Goal: Task Accomplishment & Management: Complete application form

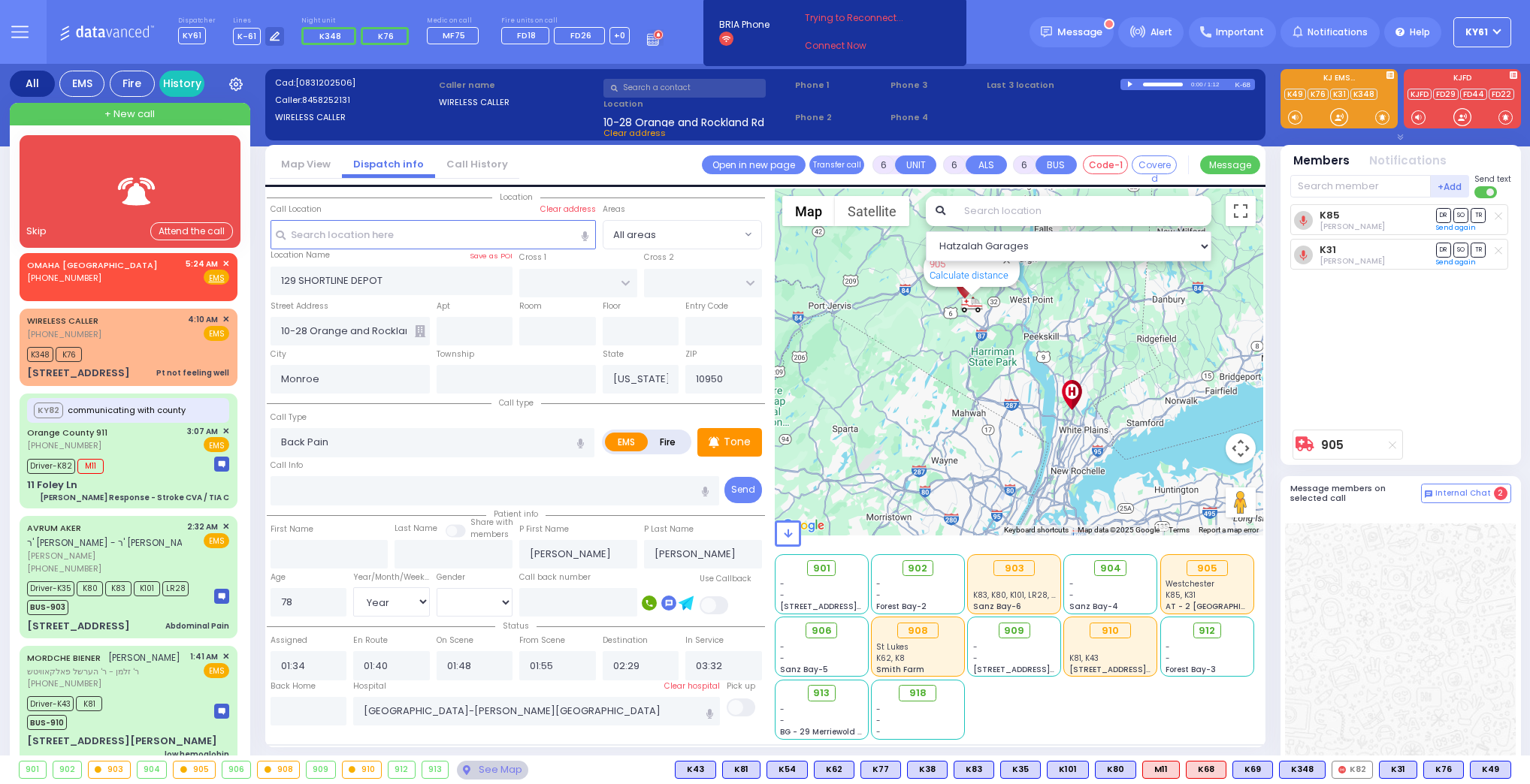
select select
select select "Year"
select select "[DEMOGRAPHIC_DATA]"
click at [97, 210] on div at bounding box center [129, 191] width 177 height 74
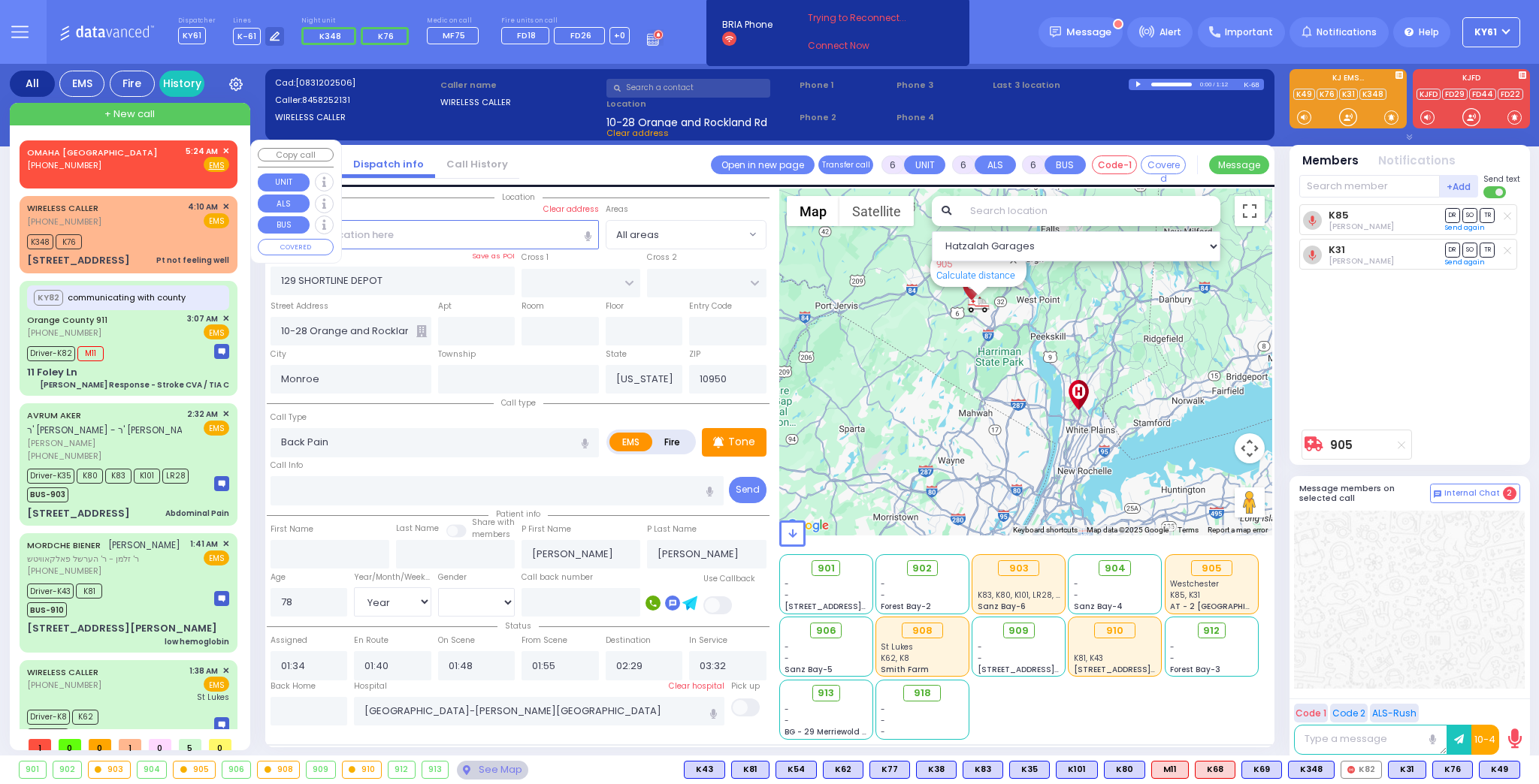
click at [222, 150] on span "✕" at bounding box center [226, 151] width 6 height 13
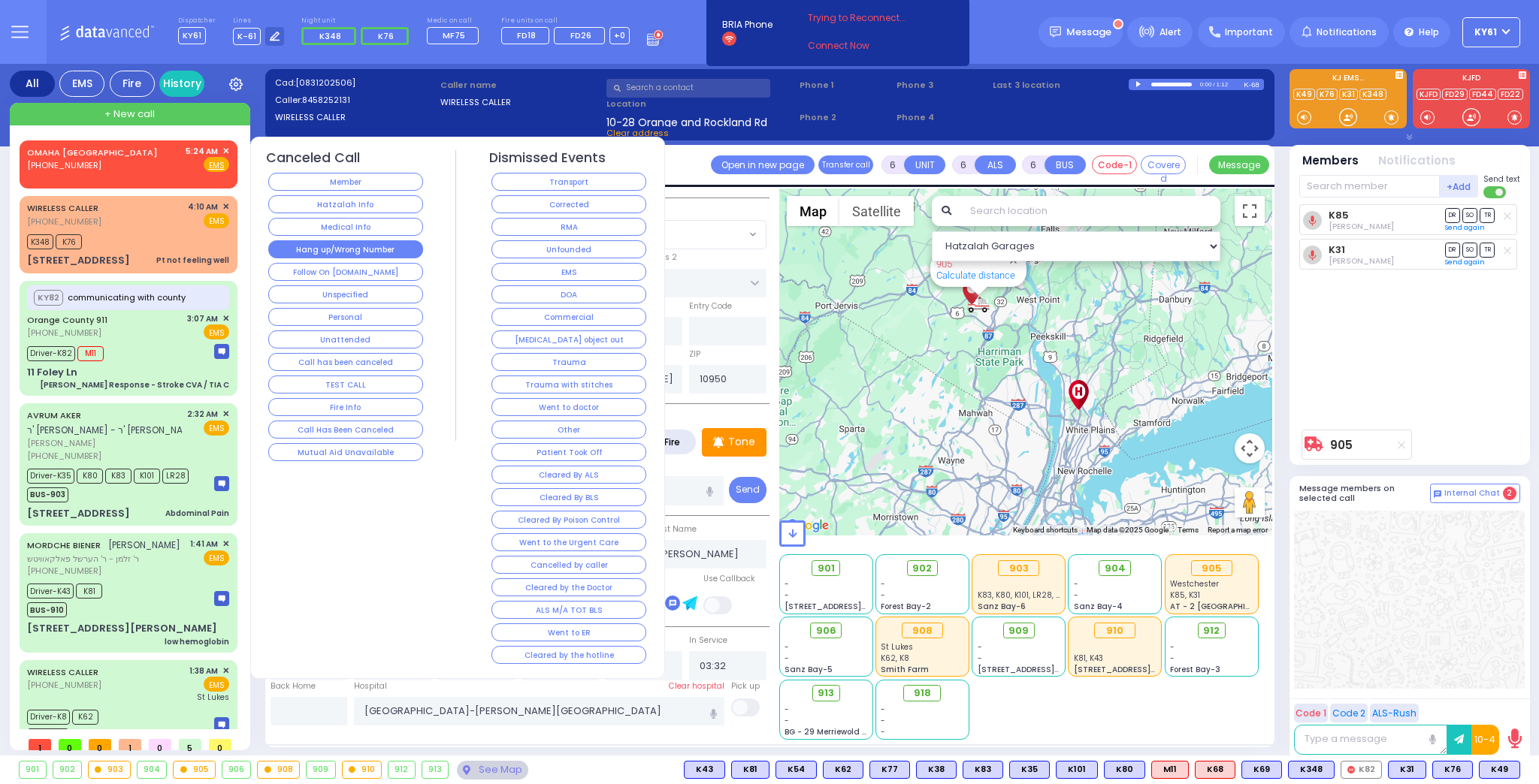
click at [295, 246] on button "Hang up/Wrong Number" at bounding box center [345, 249] width 154 height 18
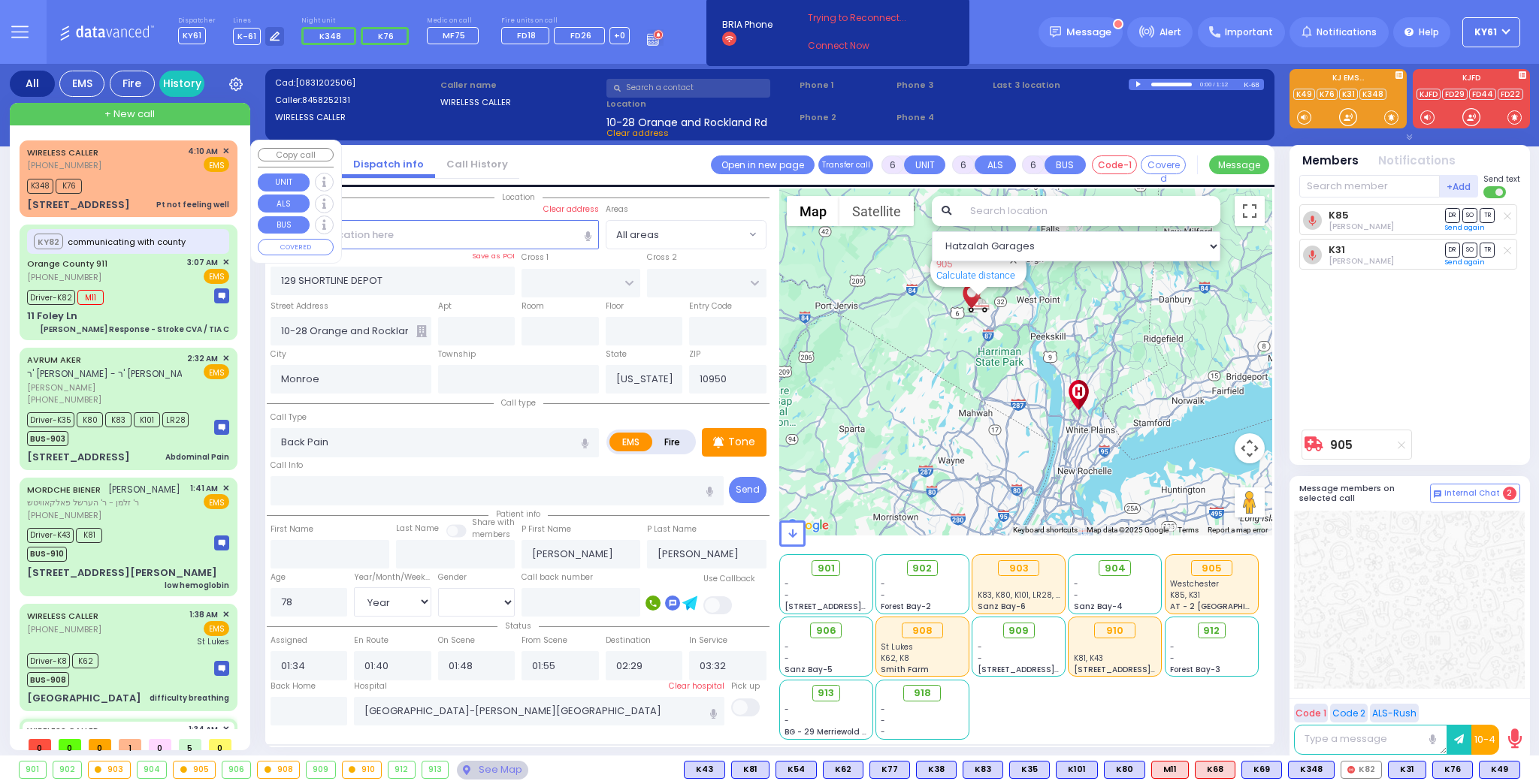
click at [223, 151] on span "✕" at bounding box center [226, 151] width 6 height 13
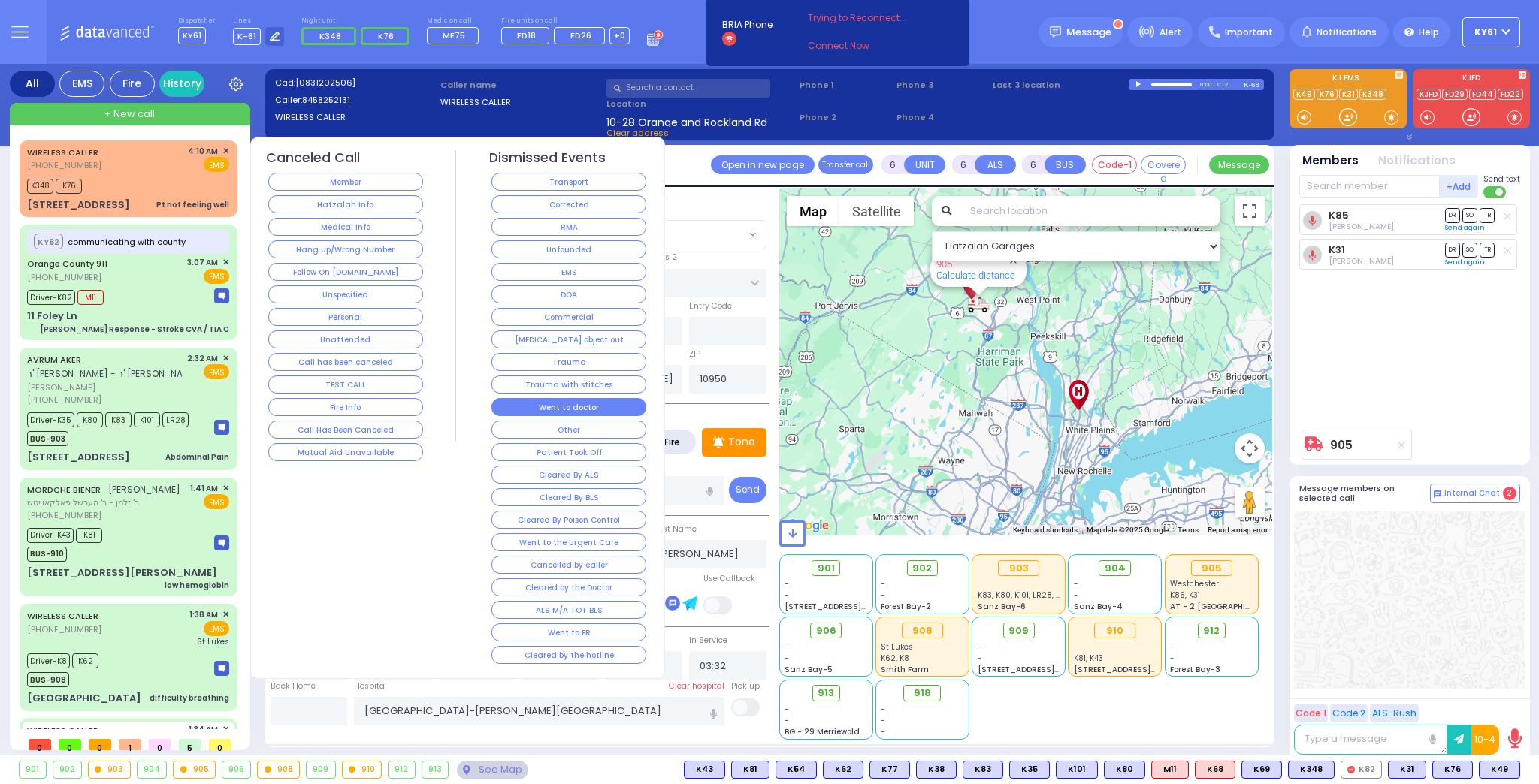
click at [632, 402] on button "Went to doctor" at bounding box center [569, 407] width 154 height 18
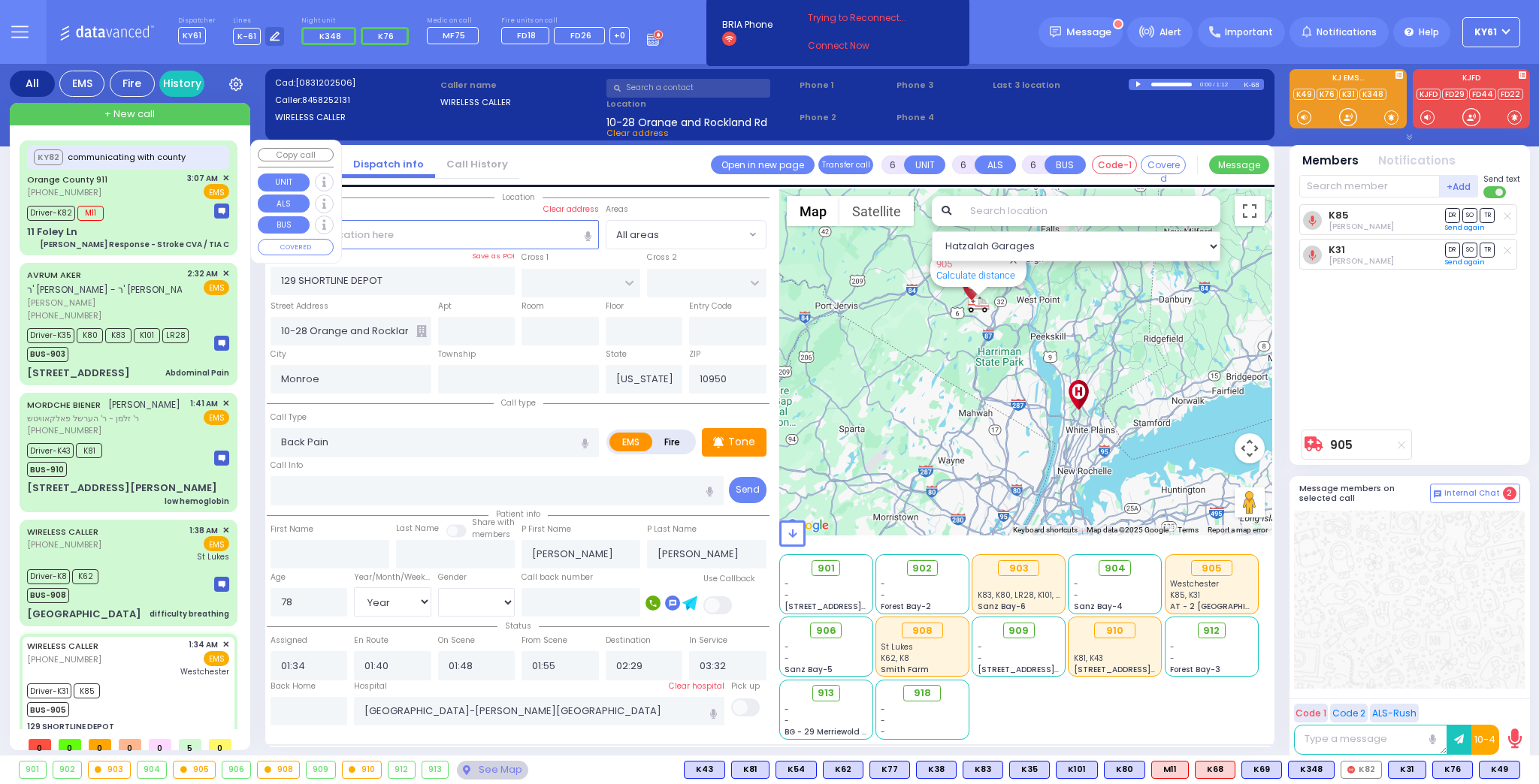
click at [160, 203] on div "Driver-K82 M11" at bounding box center [128, 211] width 202 height 19
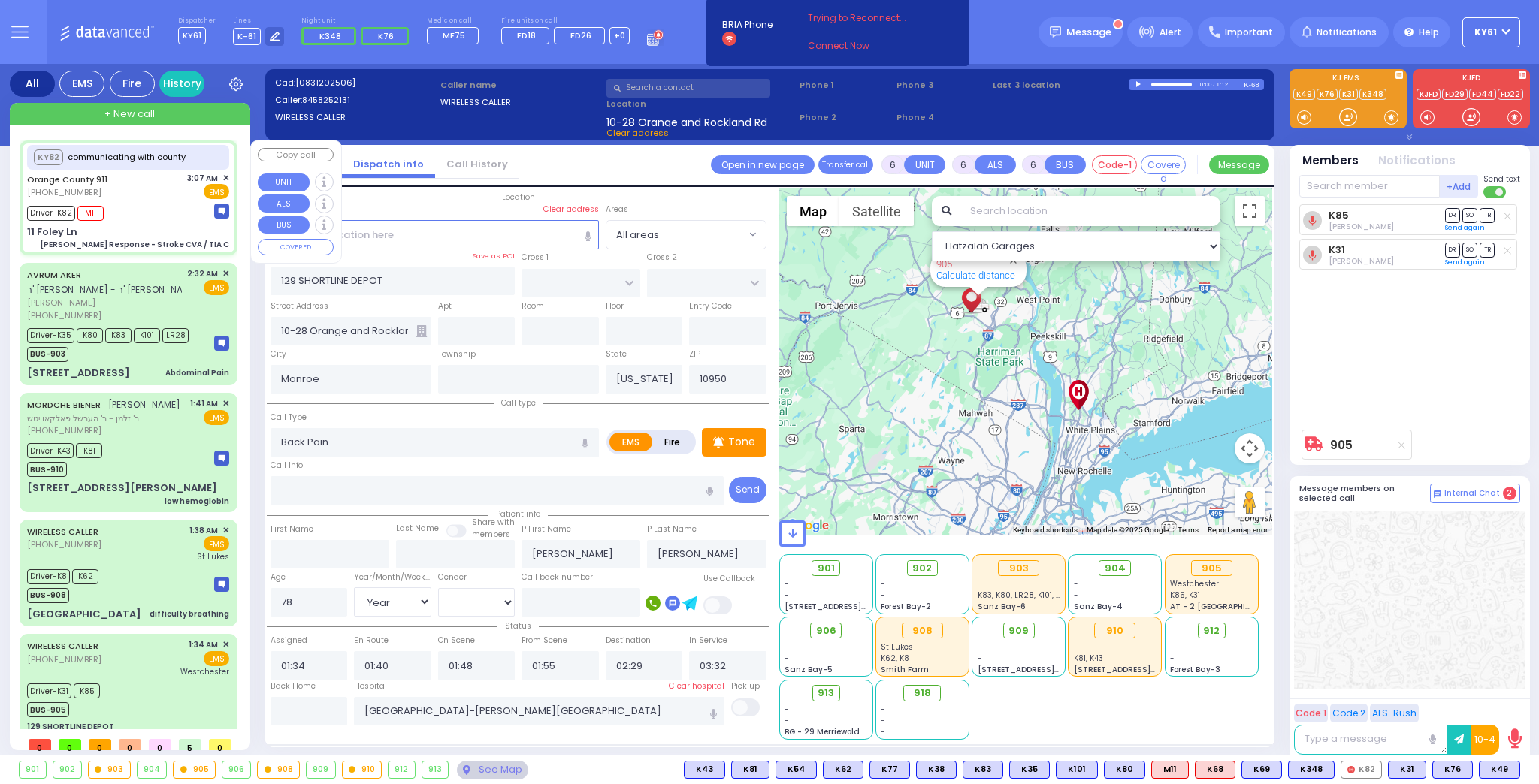
select select
type input "[PERSON_NAME] Response - Stroke CVA / TIA C"
radio input "true"
type input "Nature: : Charlie Response - Stroke CVA / TIA C Address: : [STREET_ADDRESS][PER…"
type input "[PERSON_NAME]"
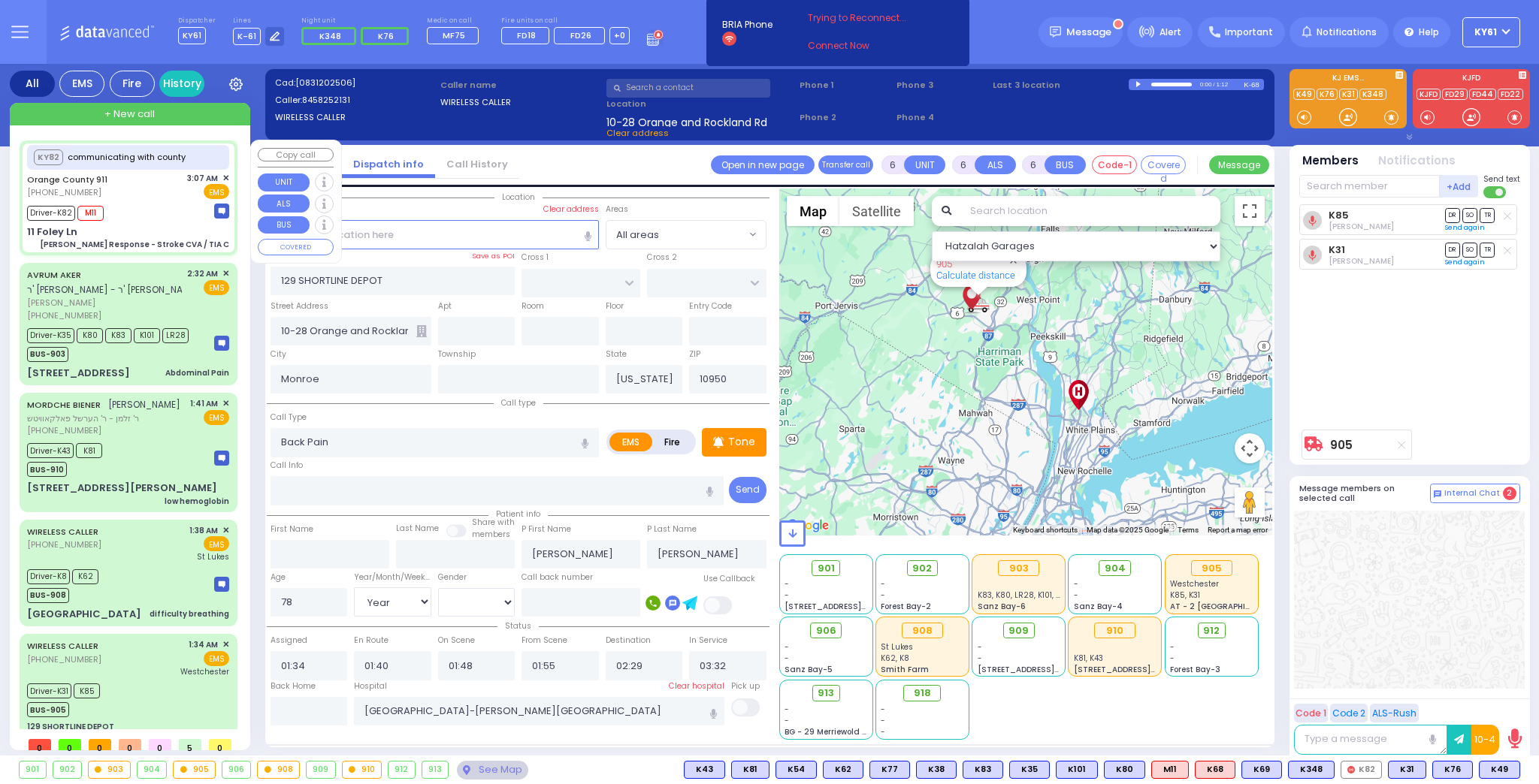
type input "[PERSON_NAME]"
type input "79"
select select "Year"
select select "[DEMOGRAPHIC_DATA]"
type input "03:09"
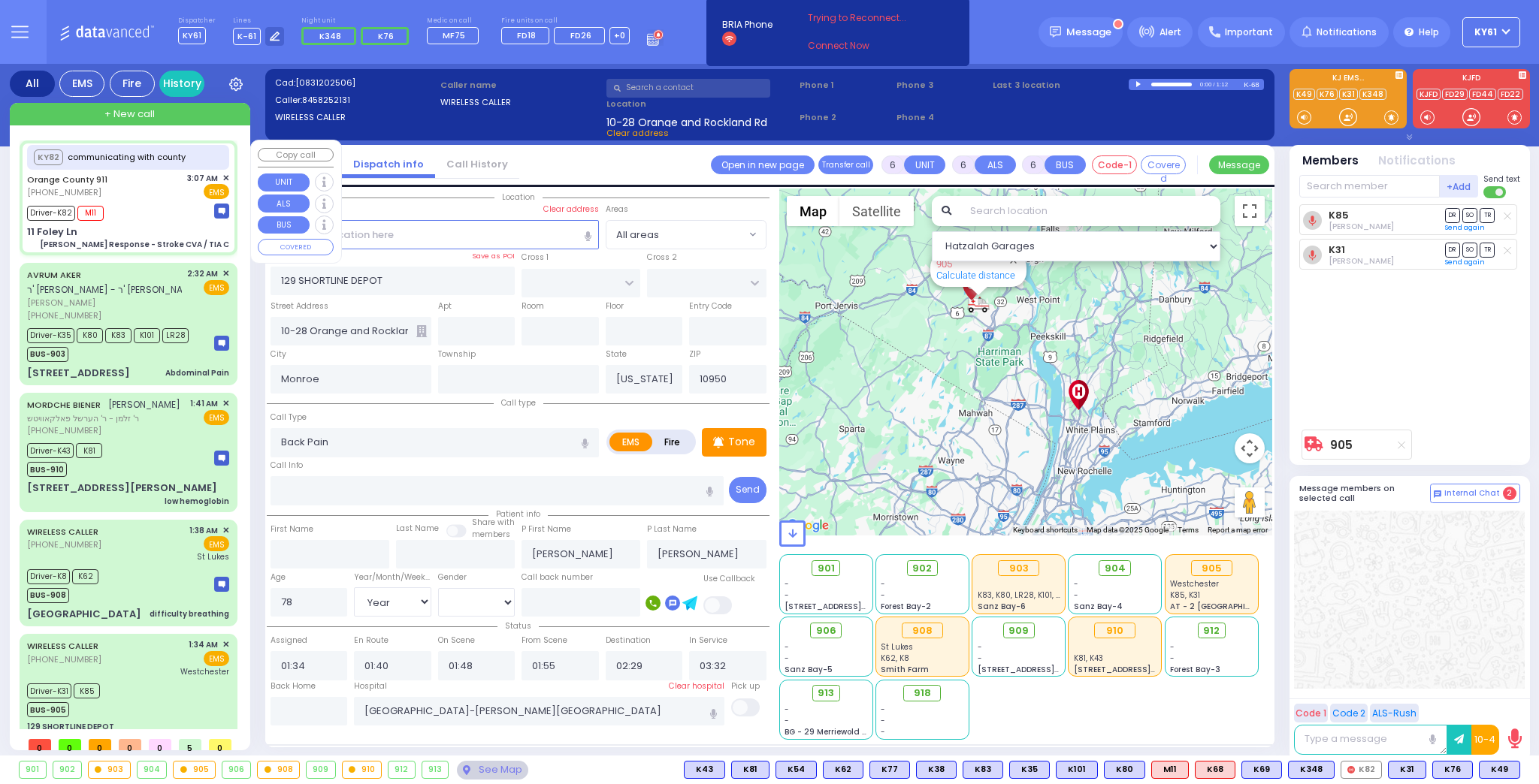
type input "03:09"
type input "03:24"
type input "03:30"
type input "03:50"
type input "04:03"
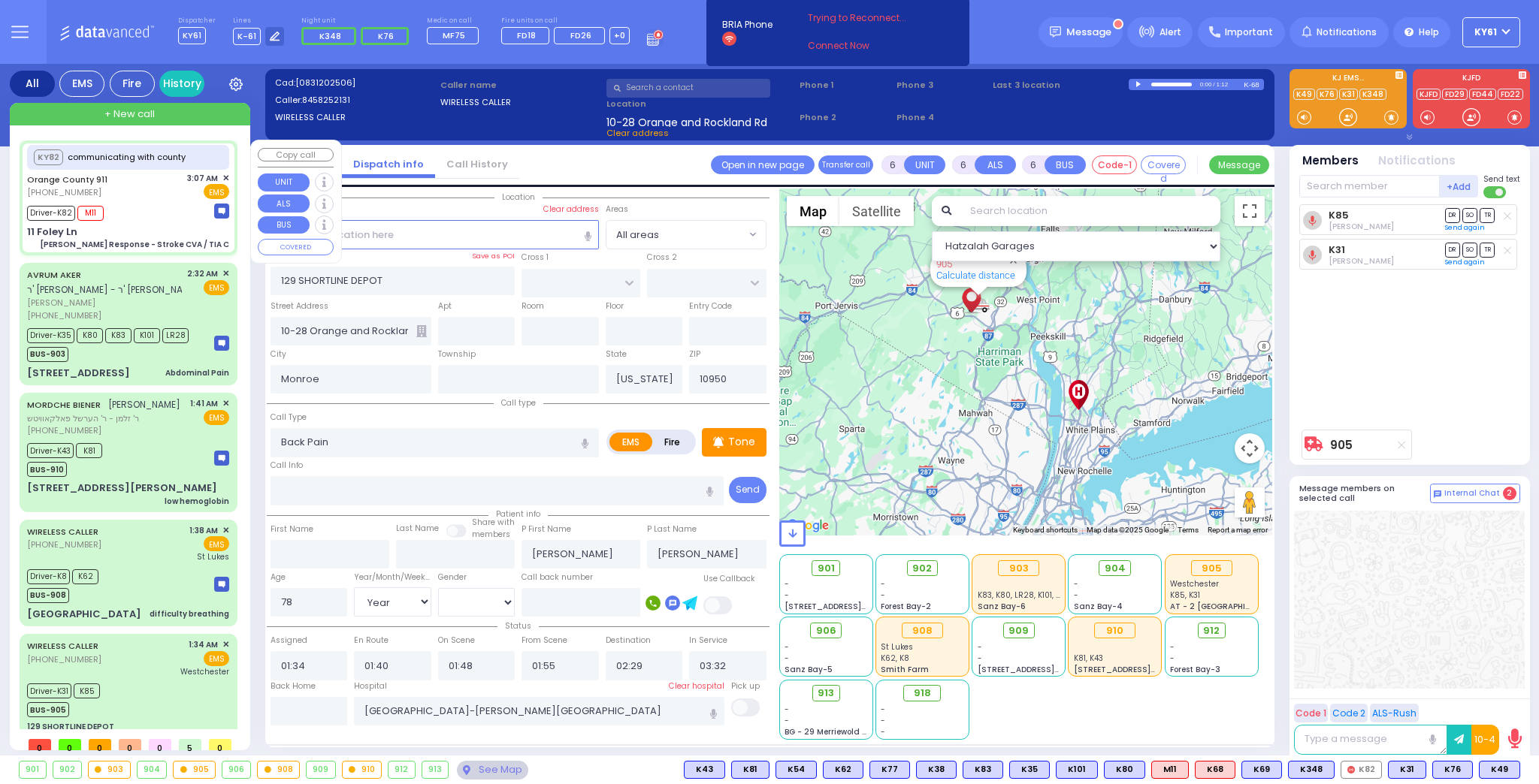
type input "[GEOGRAPHIC_DATA] [STREET_ADDRESS]"
select select "Hatzalah Garages"
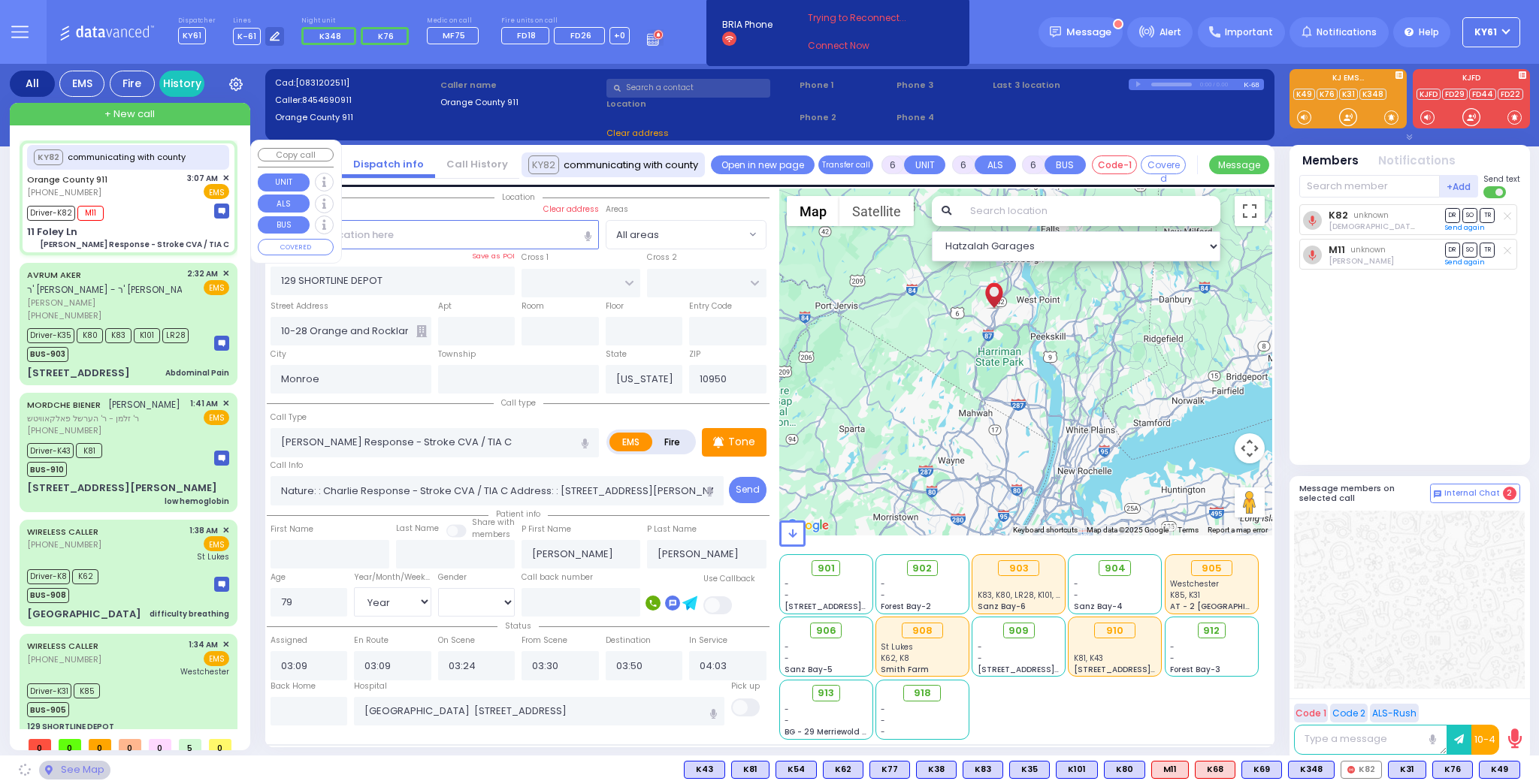
type input "11 Foley Ln"
type input "10930"
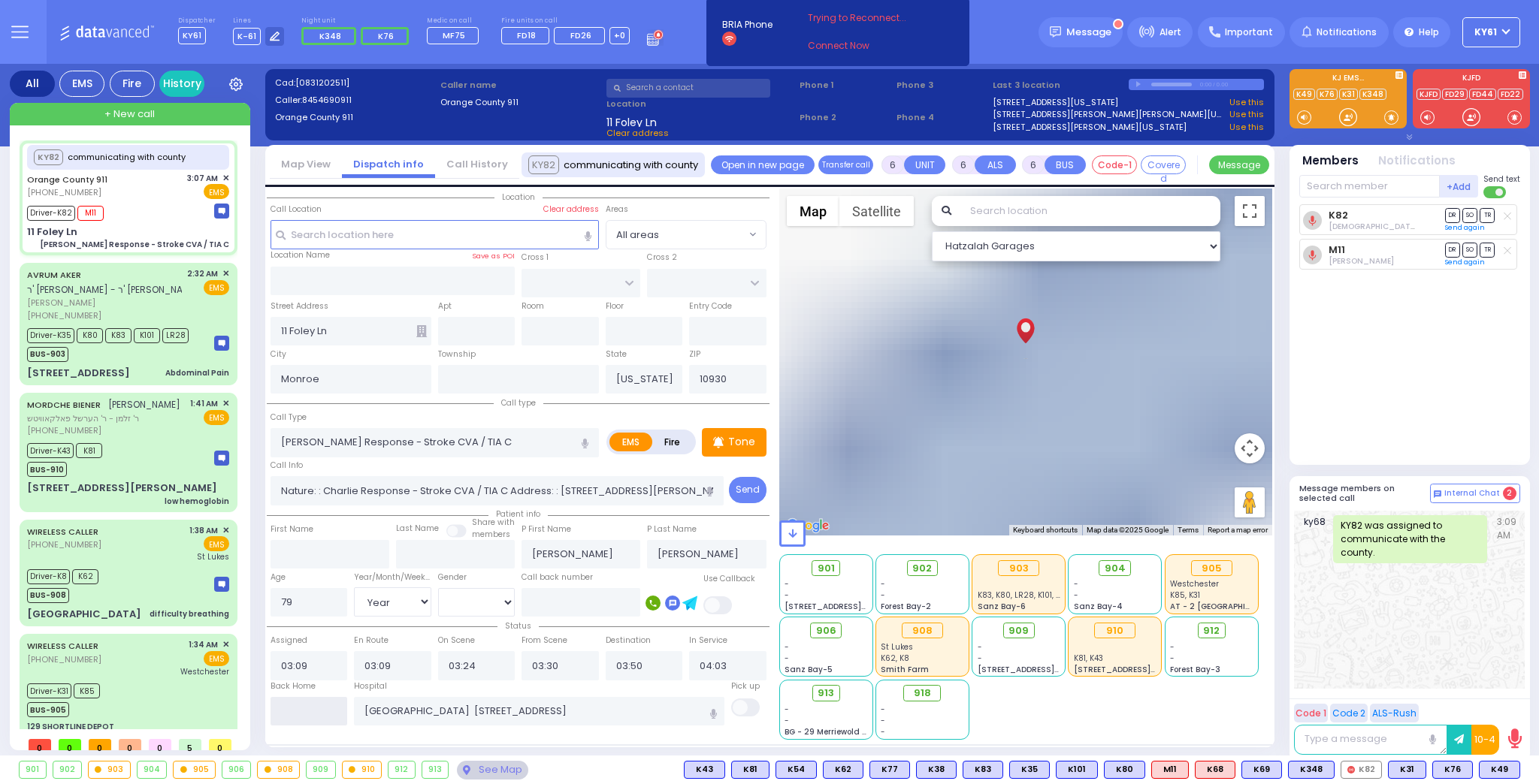
click at [330, 709] on input "text" at bounding box center [310, 710] width 78 height 28
type input "05:27"
select select
radio input "true"
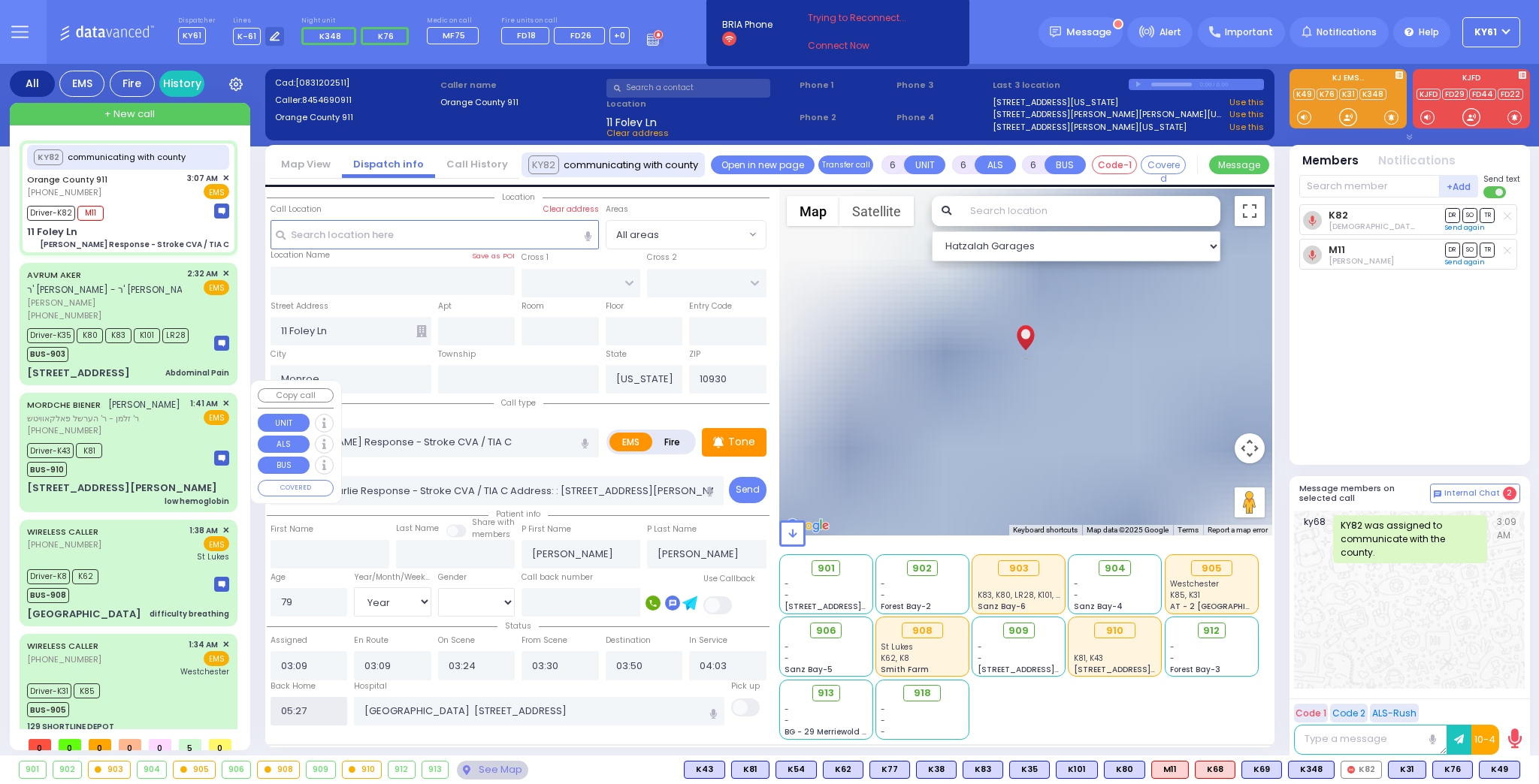
select select
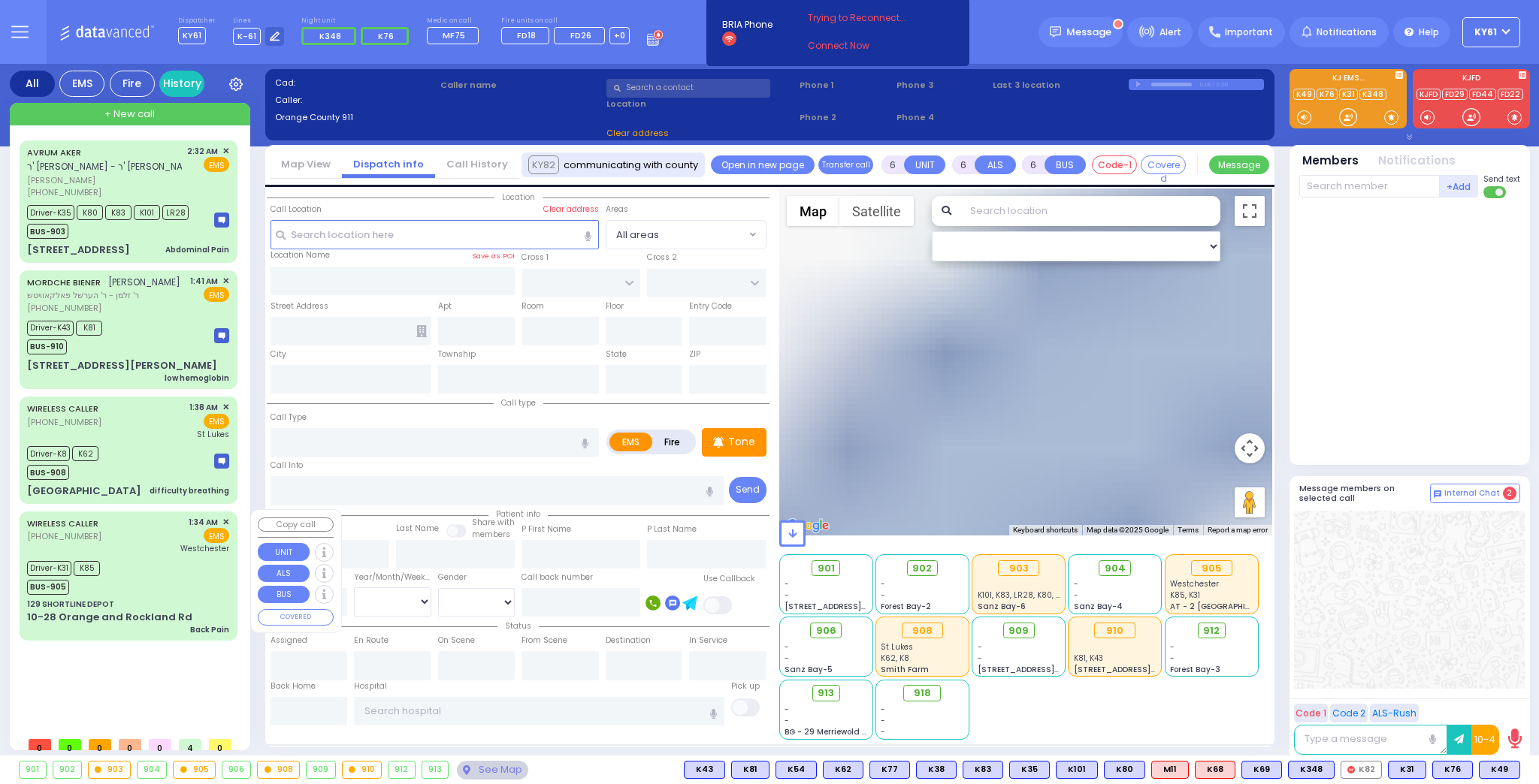
click at [163, 571] on div "Driver-K31 K85 BUS-905" at bounding box center [128, 576] width 202 height 37
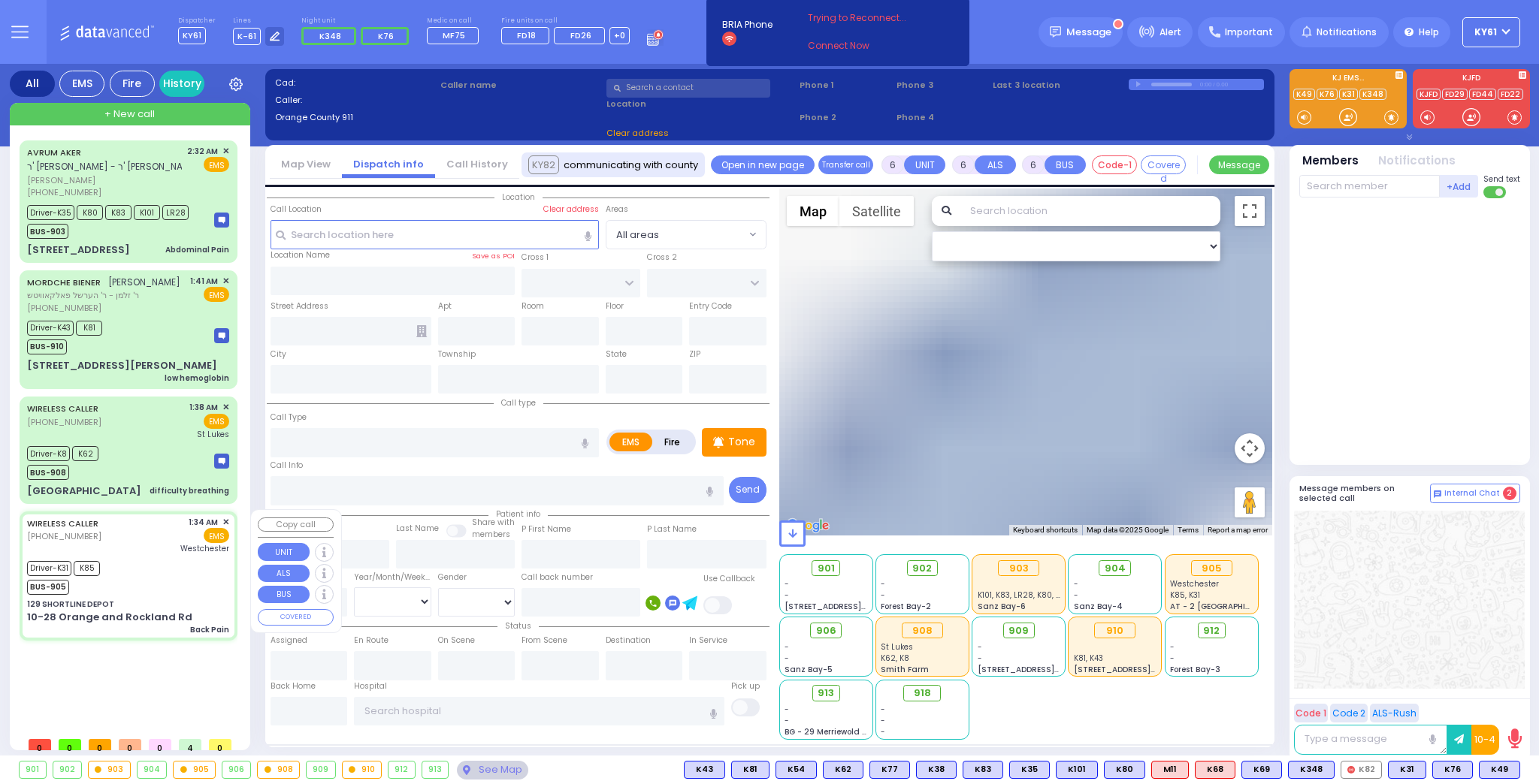
select select
type input "Back Pain"
radio input "true"
type input "[PERSON_NAME]"
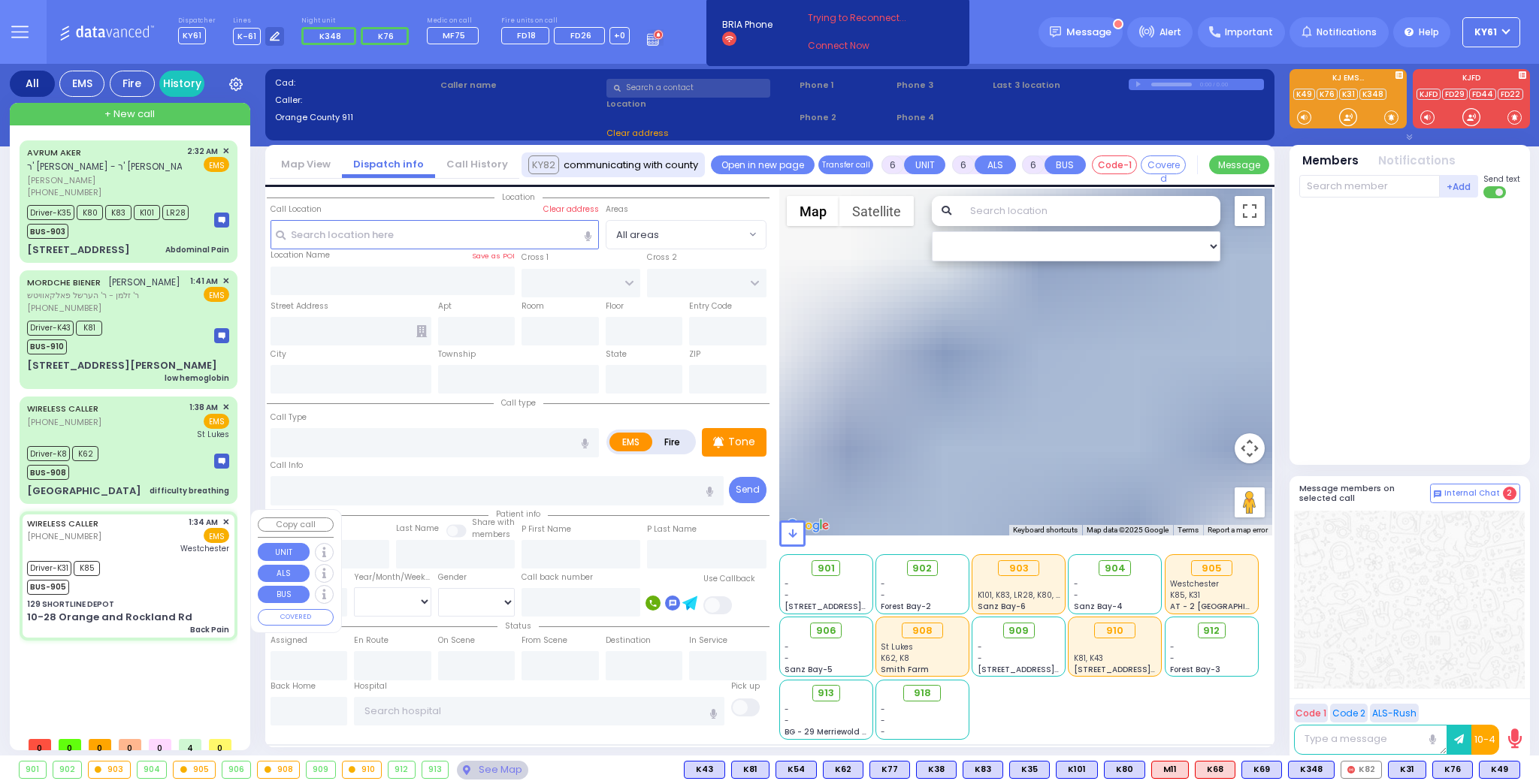
type input "78"
select select "Year"
select select "[DEMOGRAPHIC_DATA]"
type input "01:34"
type input "01:40"
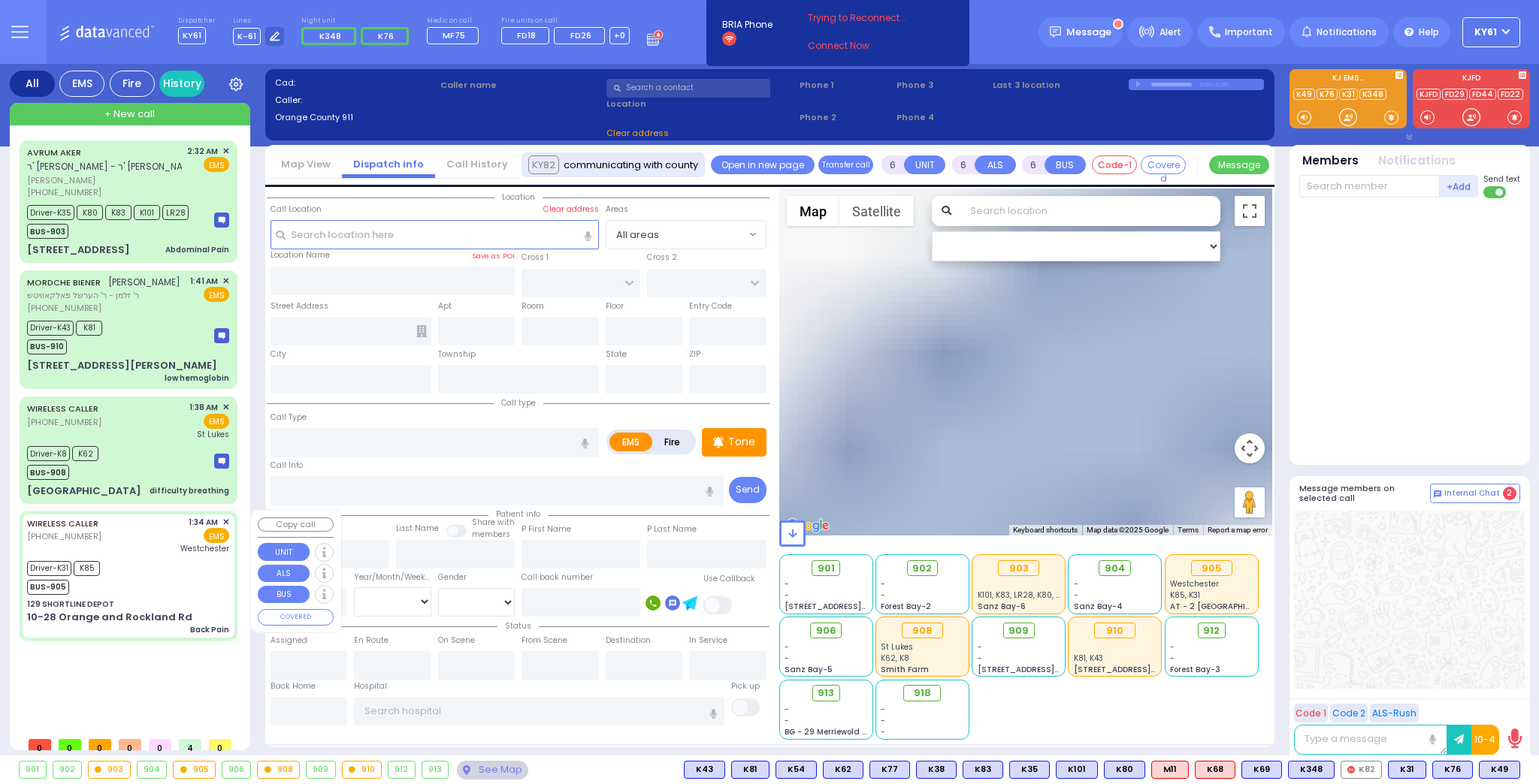
type input "01:48"
type input "01:55"
type input "02:29"
type input "03:32"
type input "[GEOGRAPHIC_DATA]-[PERSON_NAME][GEOGRAPHIC_DATA]"
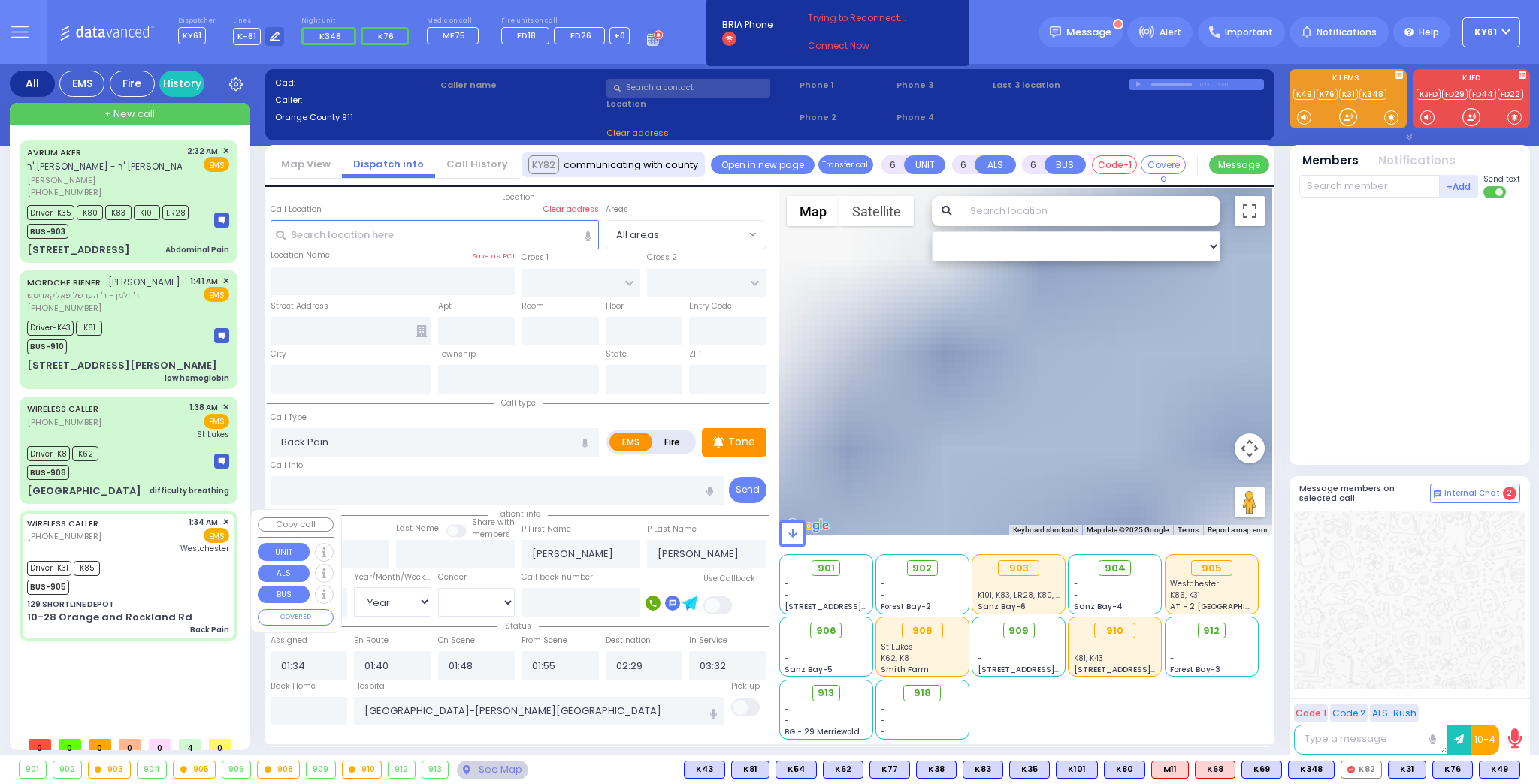
select select "Hatzalah Garages"
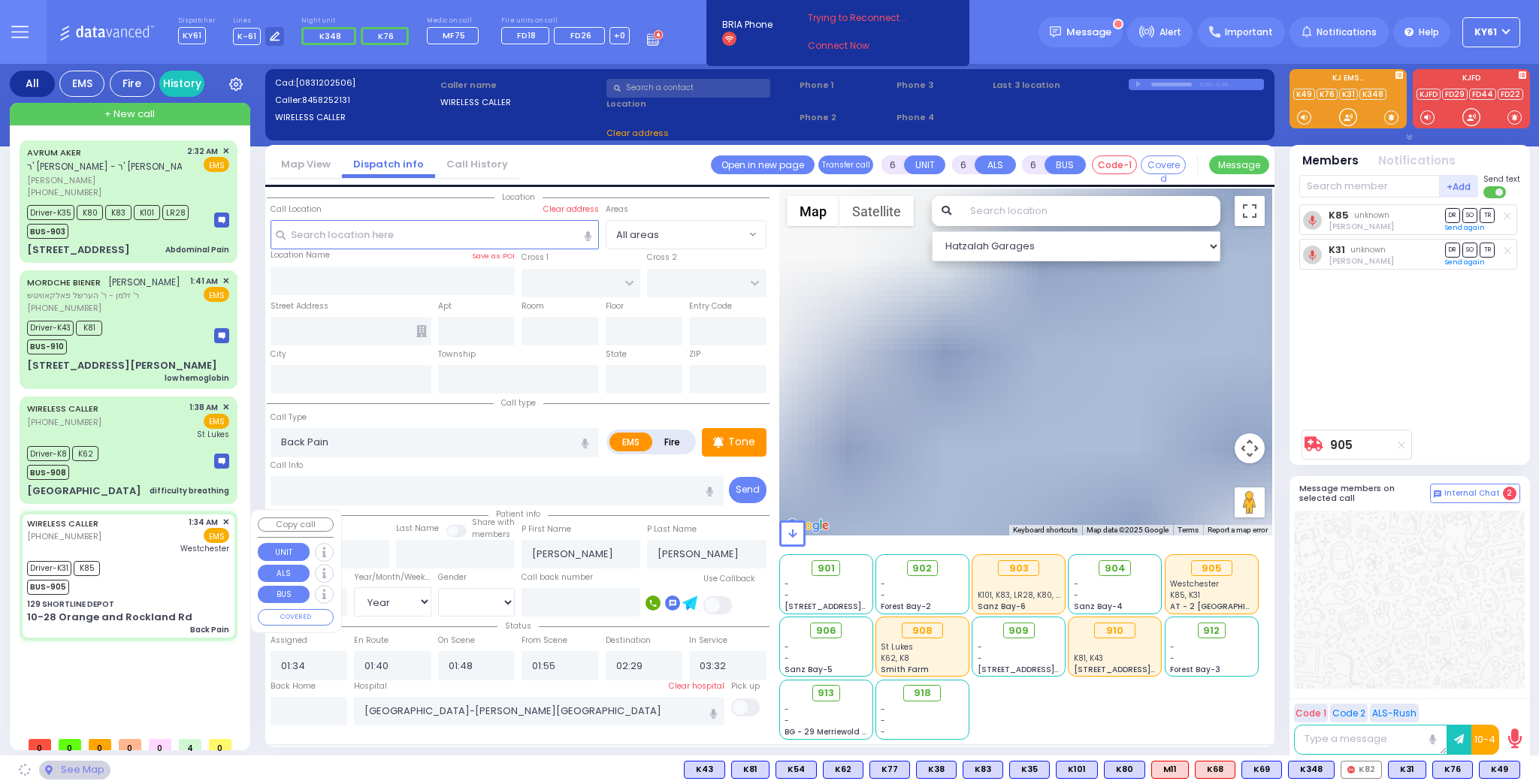
type input "129 SHORTLINE DEPOT"
type input "10-28 Orange and Rockland Rd"
type input "Monroe"
type input "[US_STATE]"
type input "10950"
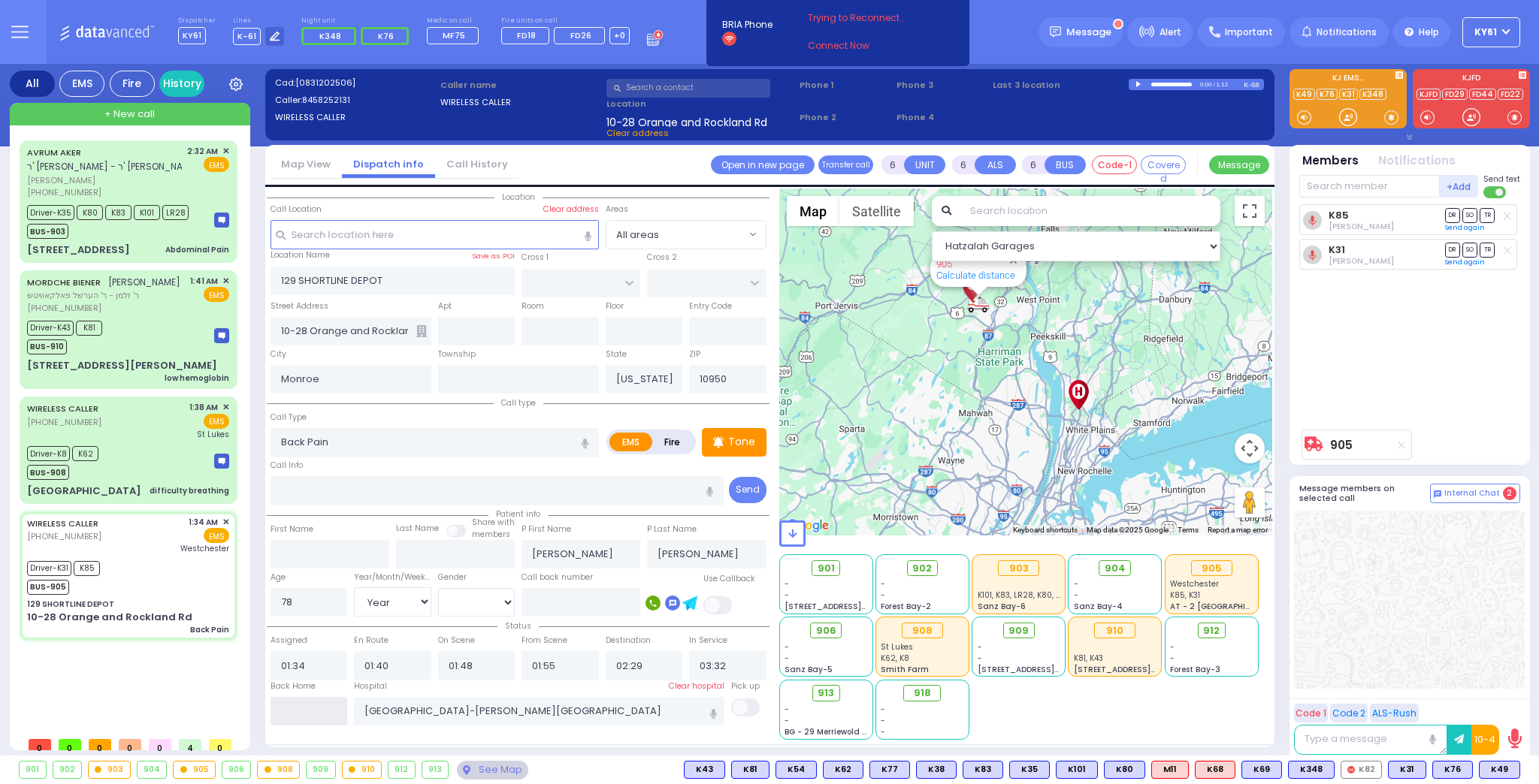
click at [285, 714] on input "text" at bounding box center [310, 710] width 78 height 28
click at [285, 714] on input "text" at bounding box center [310, 710] width 78 height 28
type input "05:27"
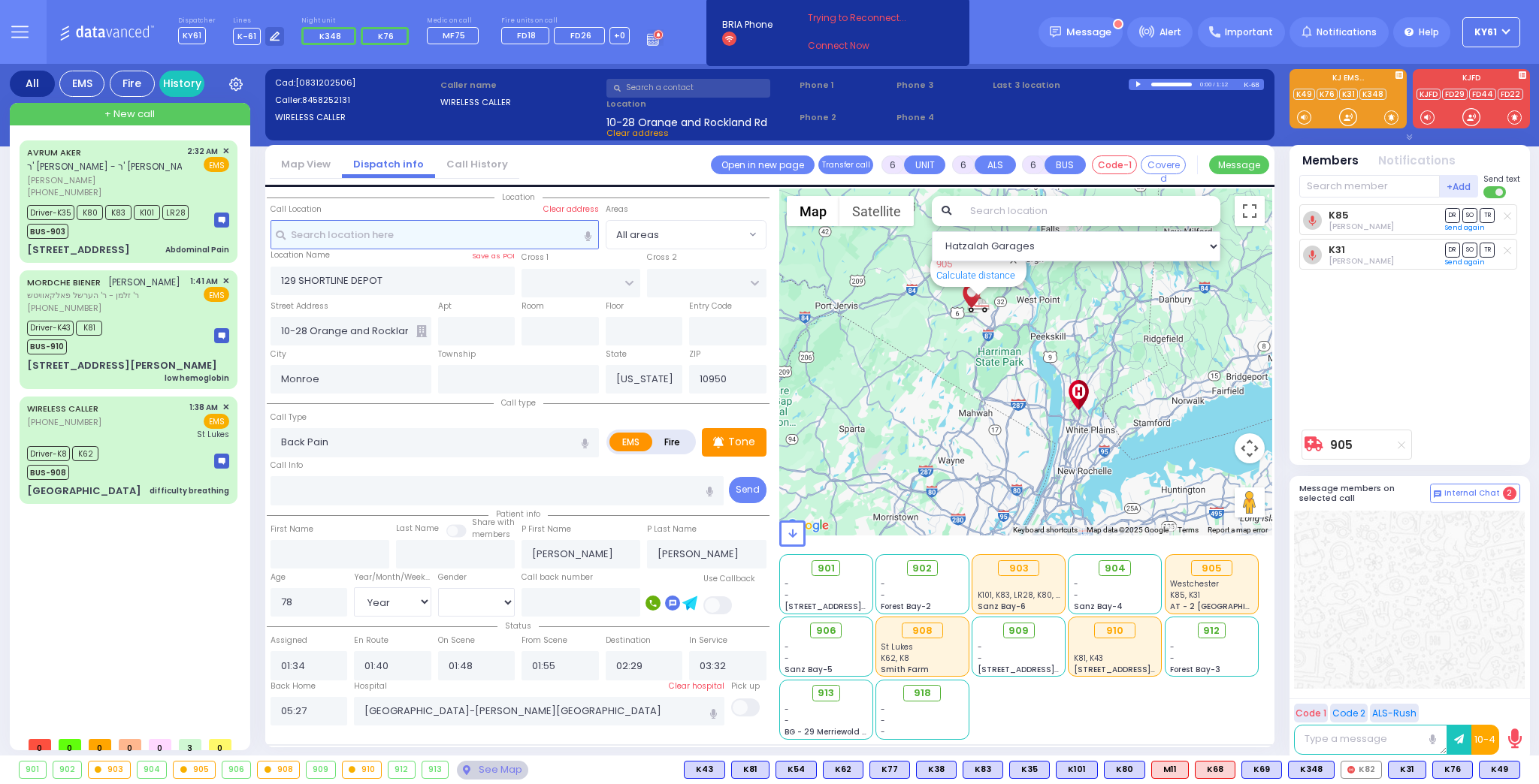
select select
radio input "true"
select select
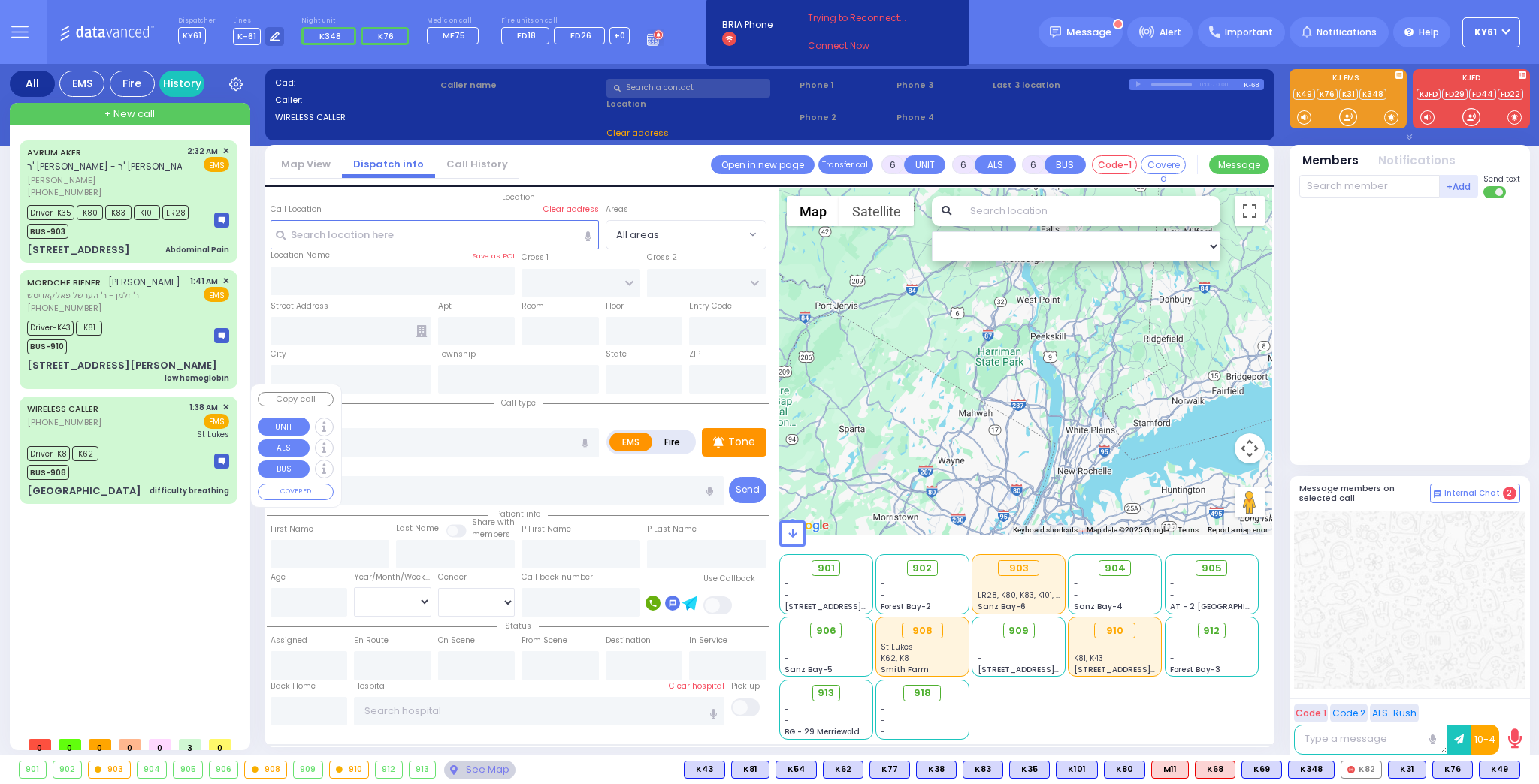
click at [169, 442] on div "Driver-K8 K62 BUS-908" at bounding box center [128, 461] width 202 height 37
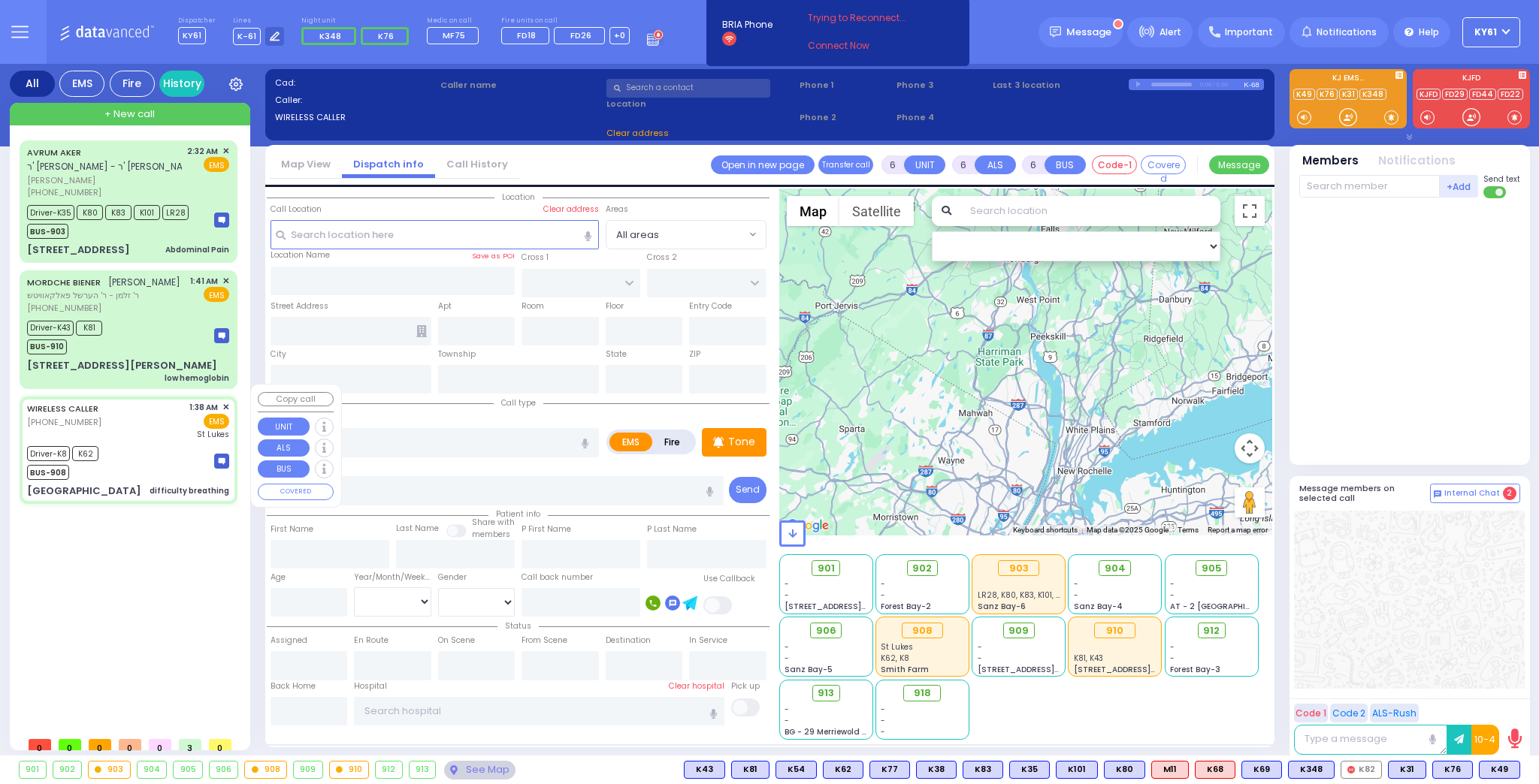
select select
type input "difficulty breathing"
radio input "true"
type input "[PERSON_NAME]"
type input "Berger"
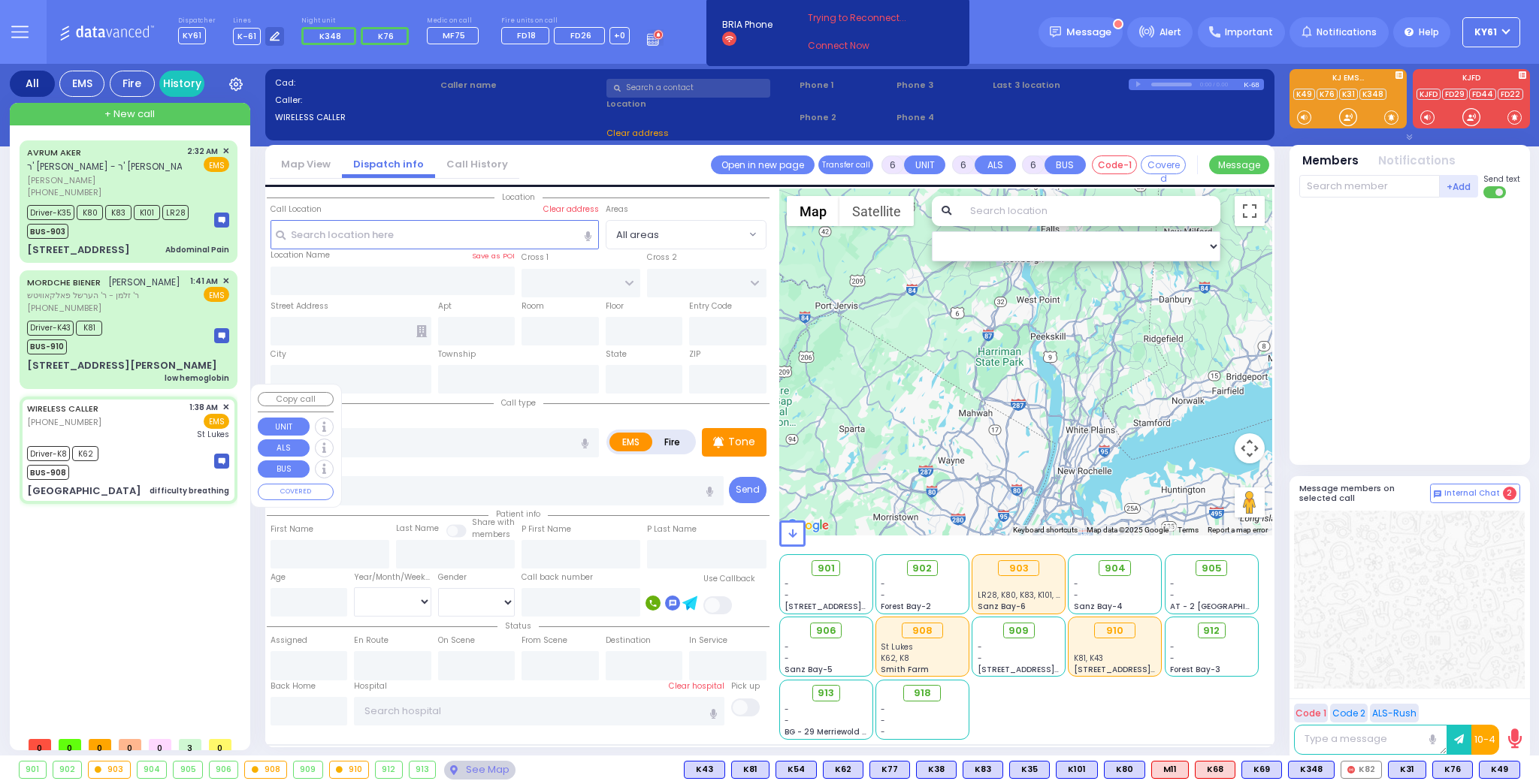
type input "15"
select select "Year"
select select "[DEMOGRAPHIC_DATA]"
type input "01:38"
type input "01:40"
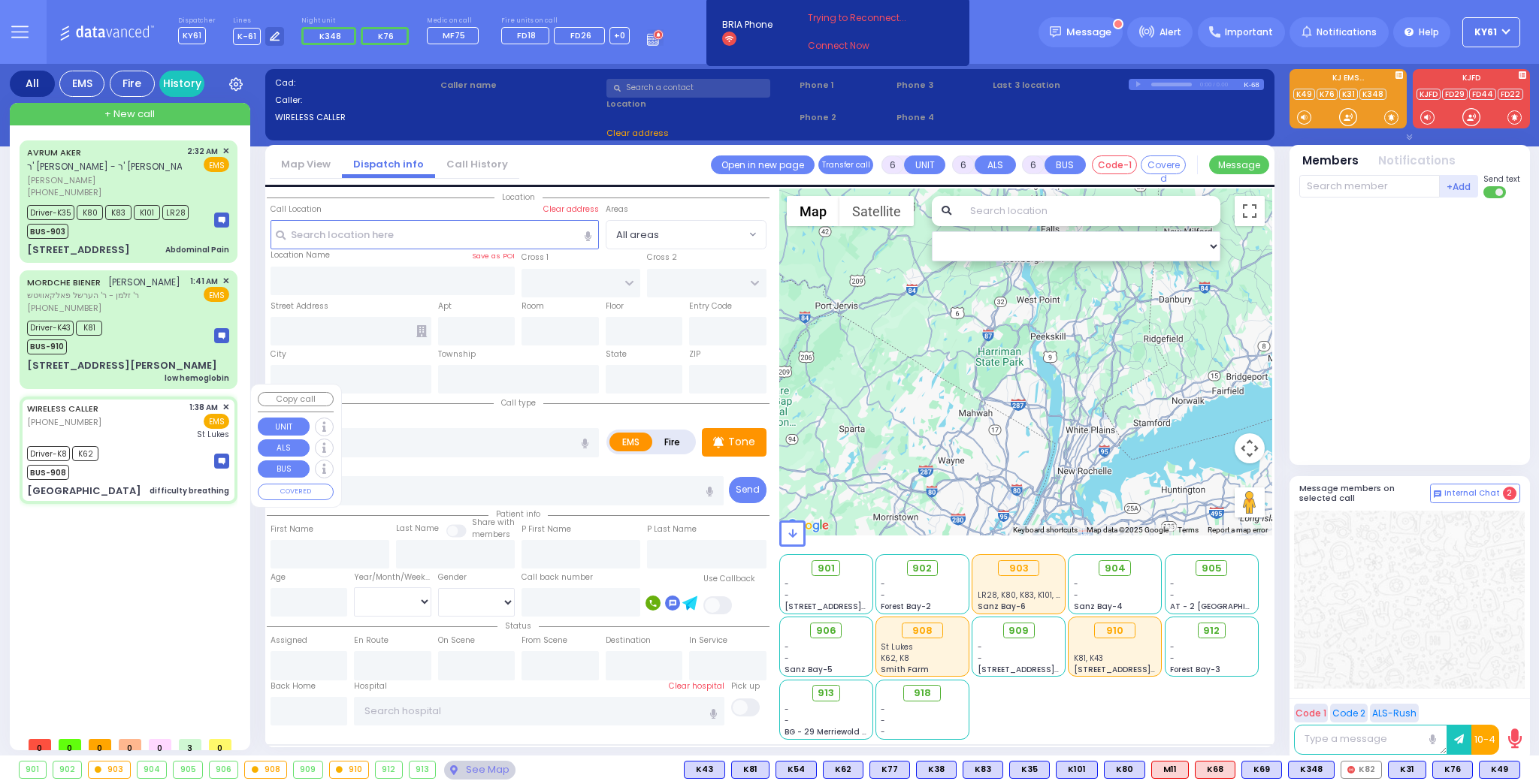
type input "01:59"
type input "02:13"
type input "02:22"
type input "02:40"
type input "St Lukes Newburgh"
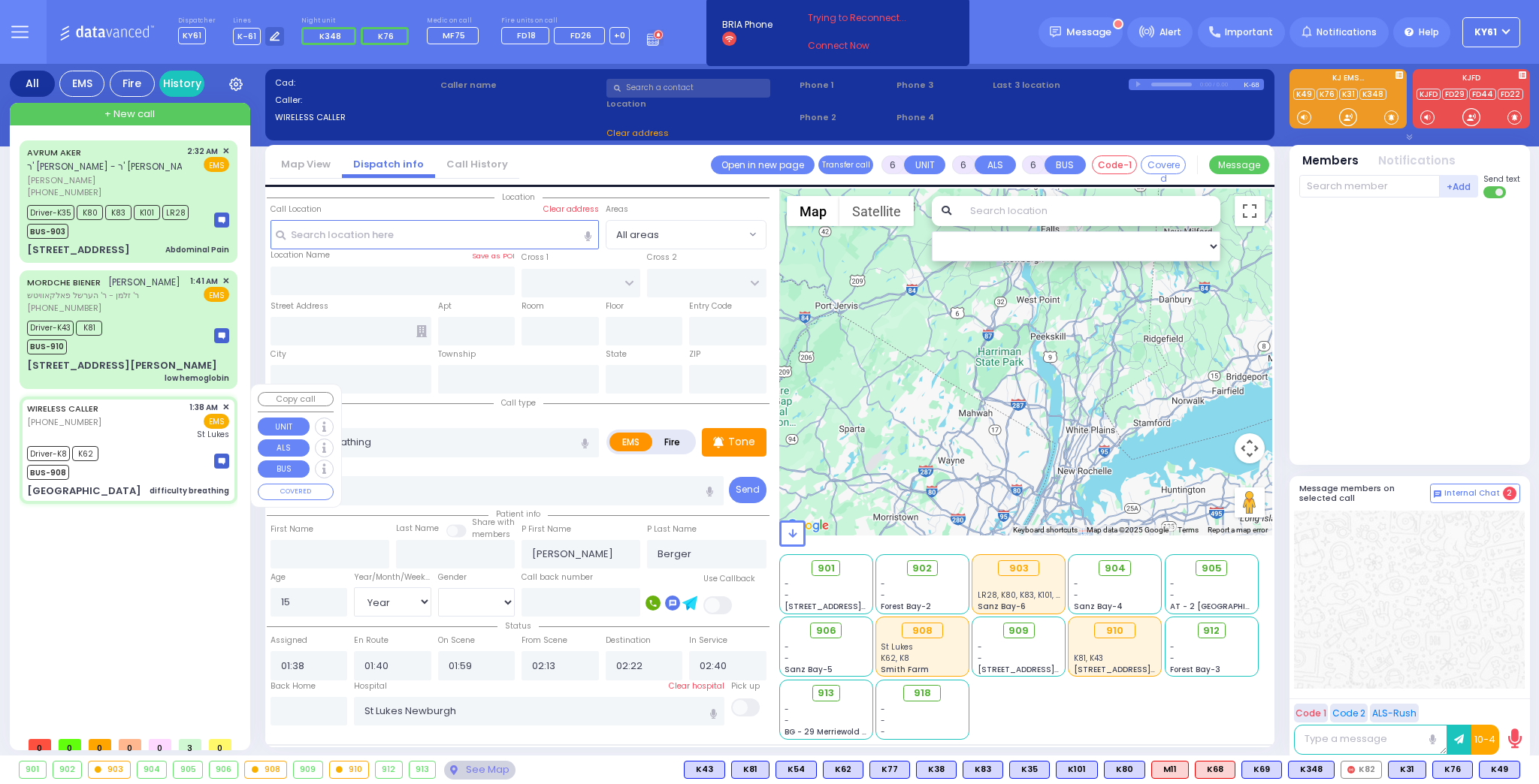
select select "Hatzalah Garages"
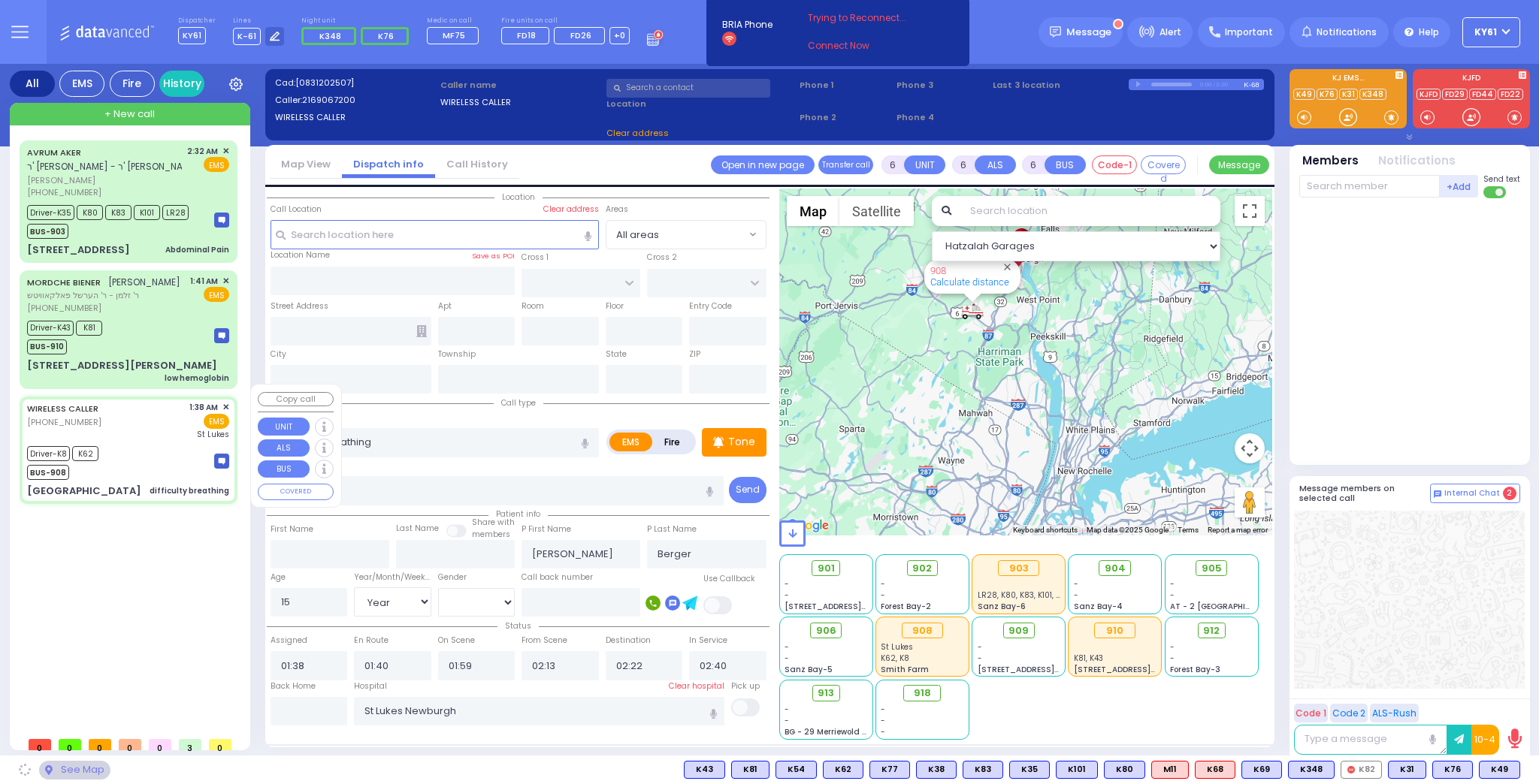
type input "CANNON DR"
type input "ROCKY LN"
type input "[GEOGRAPHIC_DATA]"
type input "[US_STATE]"
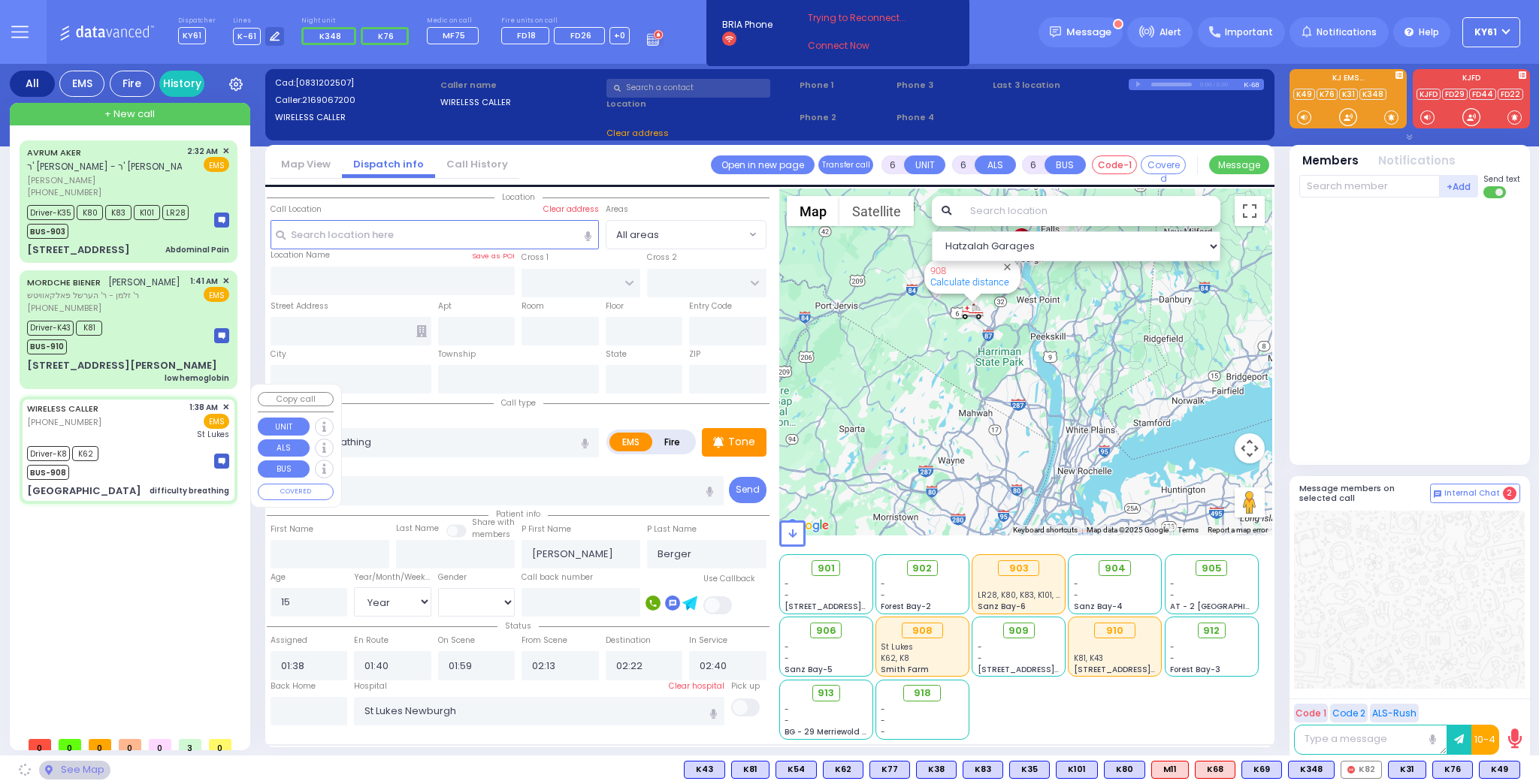
type input "12553"
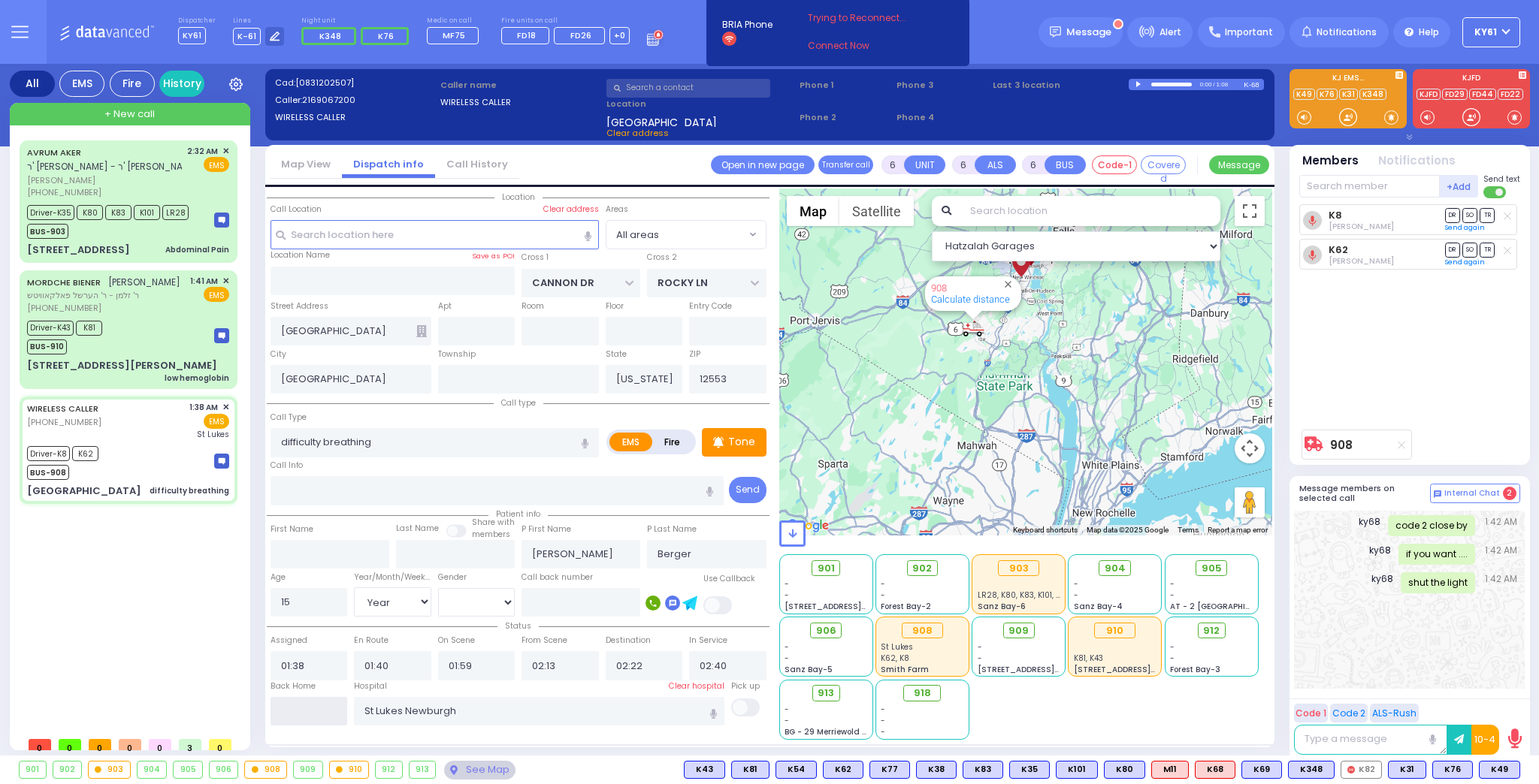
click at [332, 714] on input "text" at bounding box center [310, 710] width 78 height 28
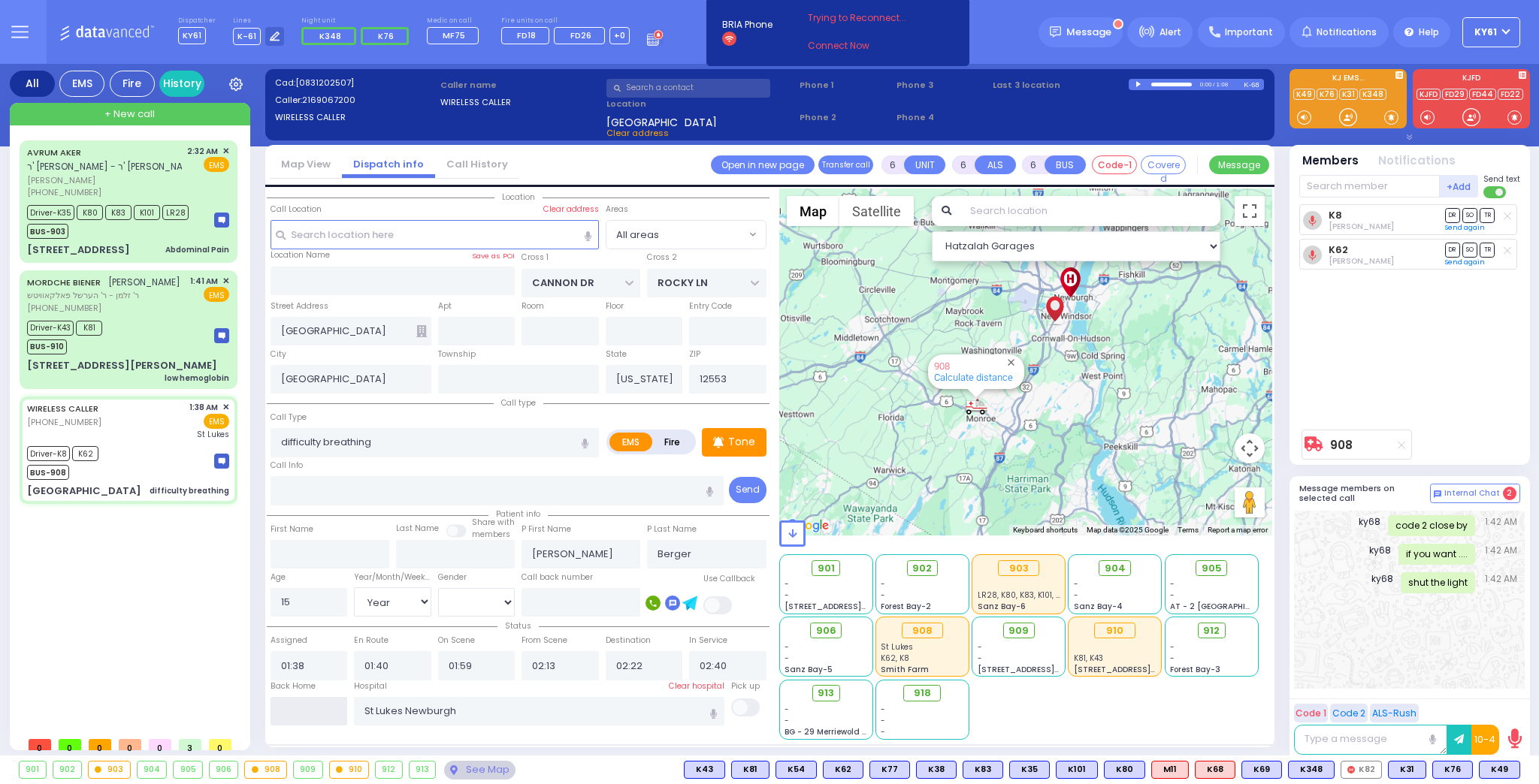
click at [332, 714] on input "text" at bounding box center [310, 710] width 78 height 28
type input "05:27"
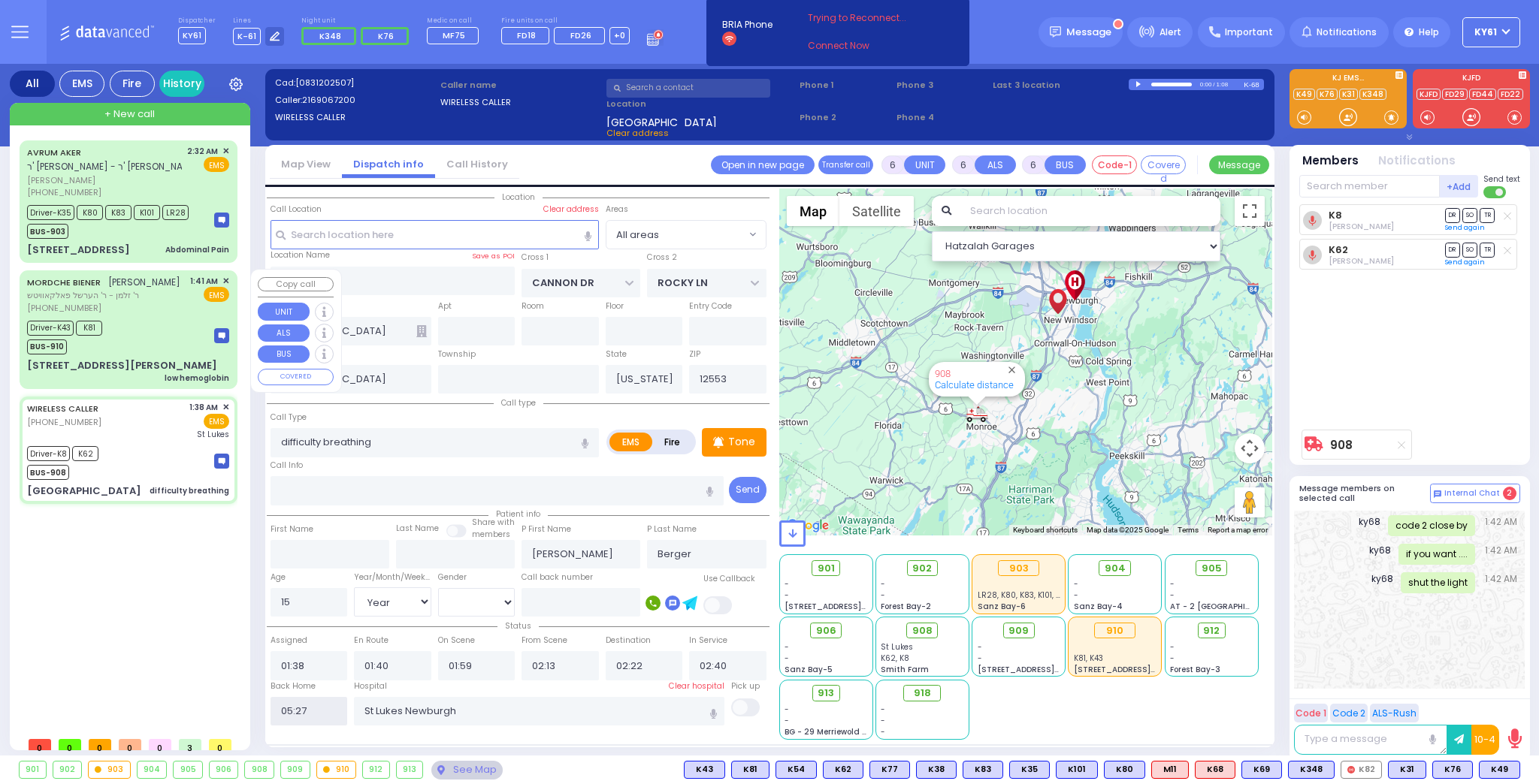
select select
radio input "true"
select select
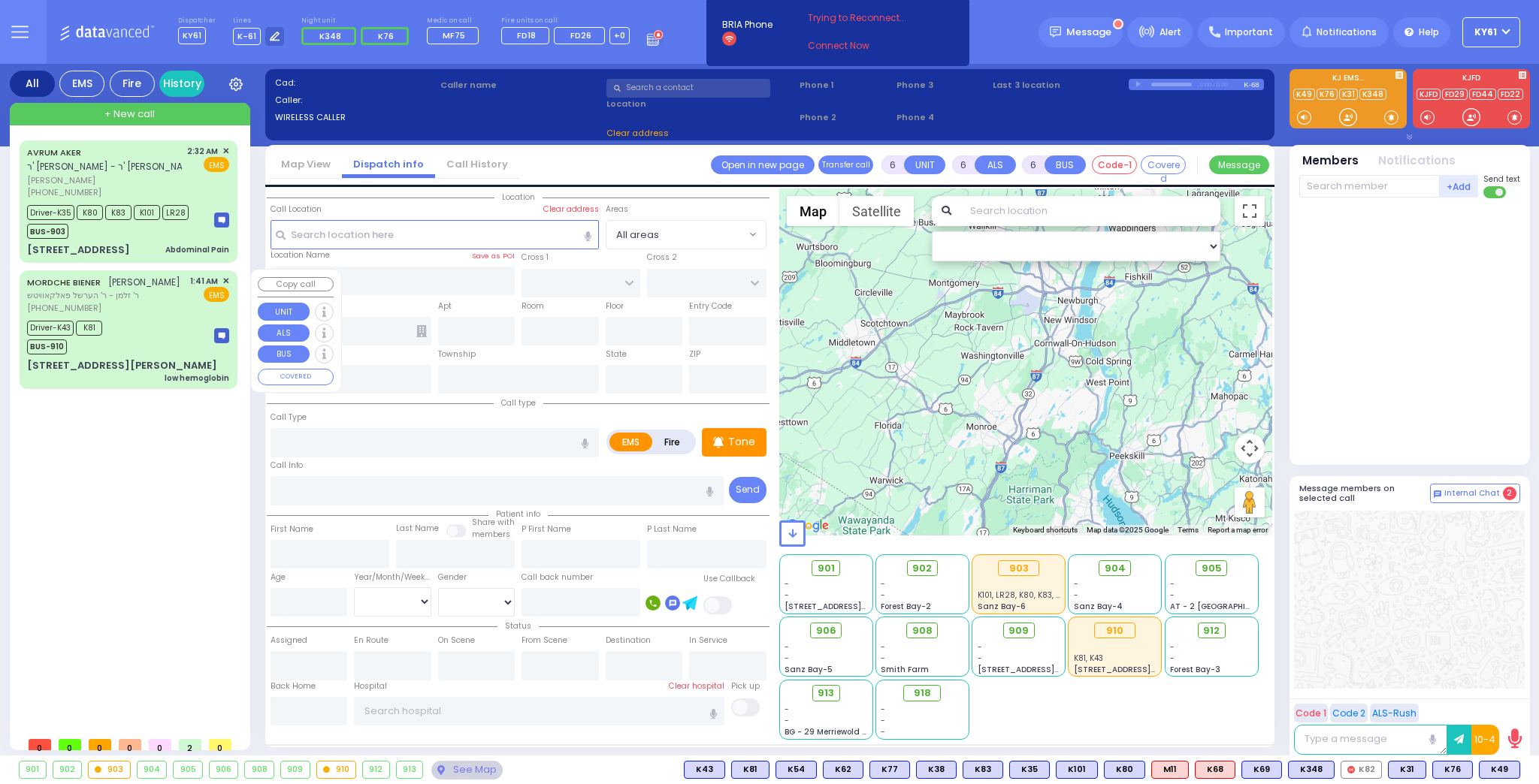
click at [148, 324] on div "Driver-K43 K81 BUS-910" at bounding box center [128, 335] width 202 height 37
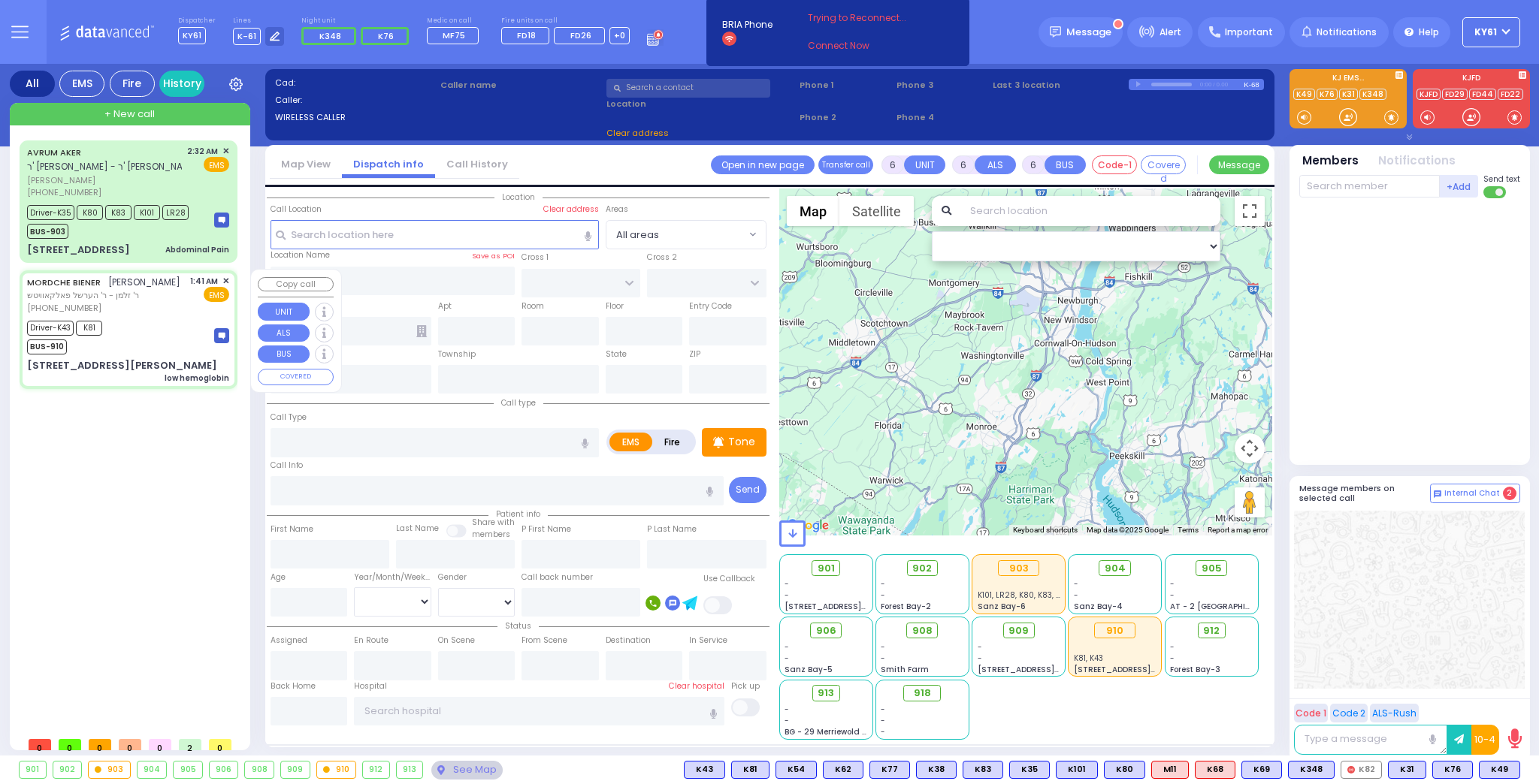
select select
type input "low hemoglobin"
radio input "true"
type input "MORDCHE"
type input "BIENER"
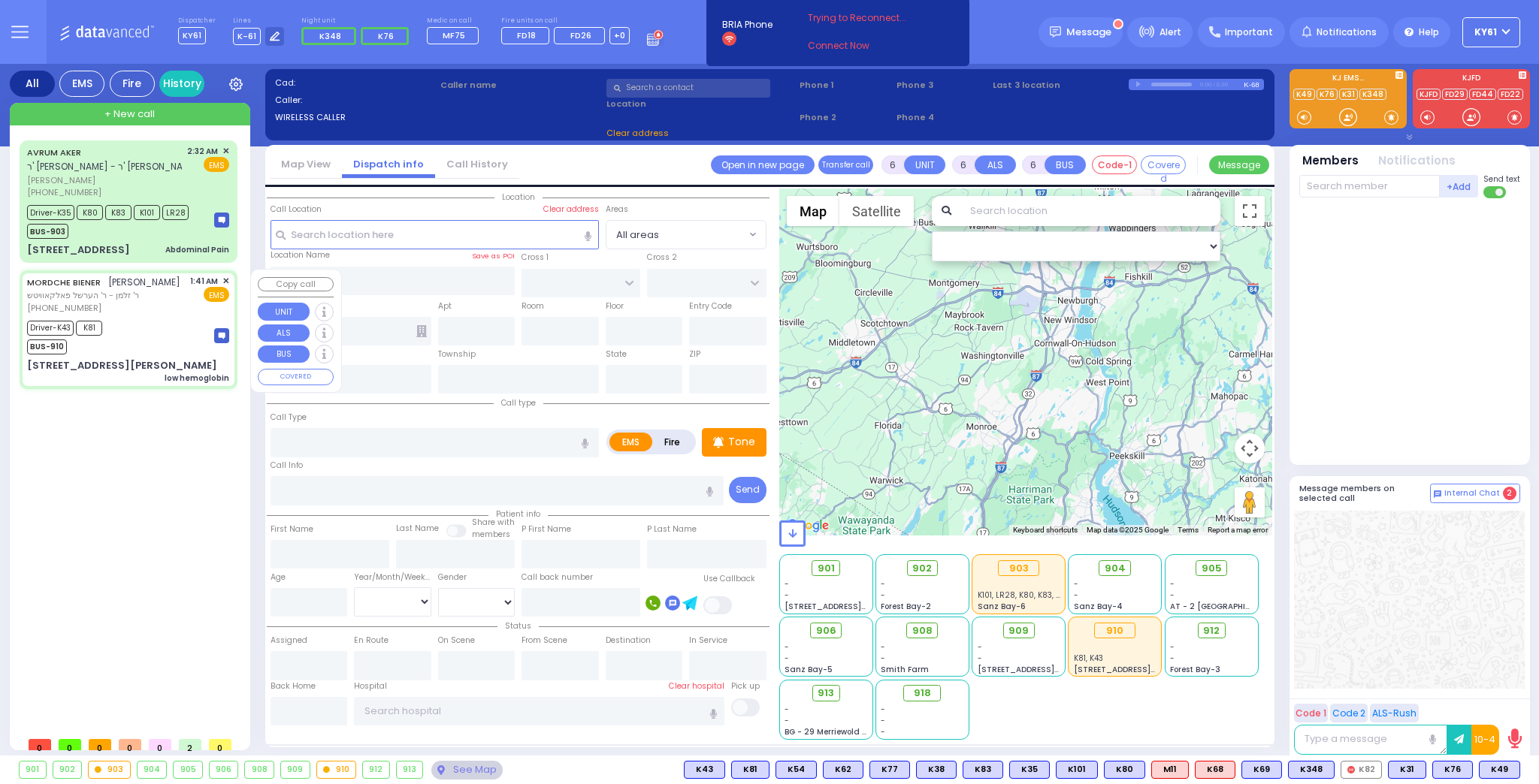
type input "[PERSON_NAME]"
type input "Biener"
type input "72"
select select "Year"
select select "[DEMOGRAPHIC_DATA]"
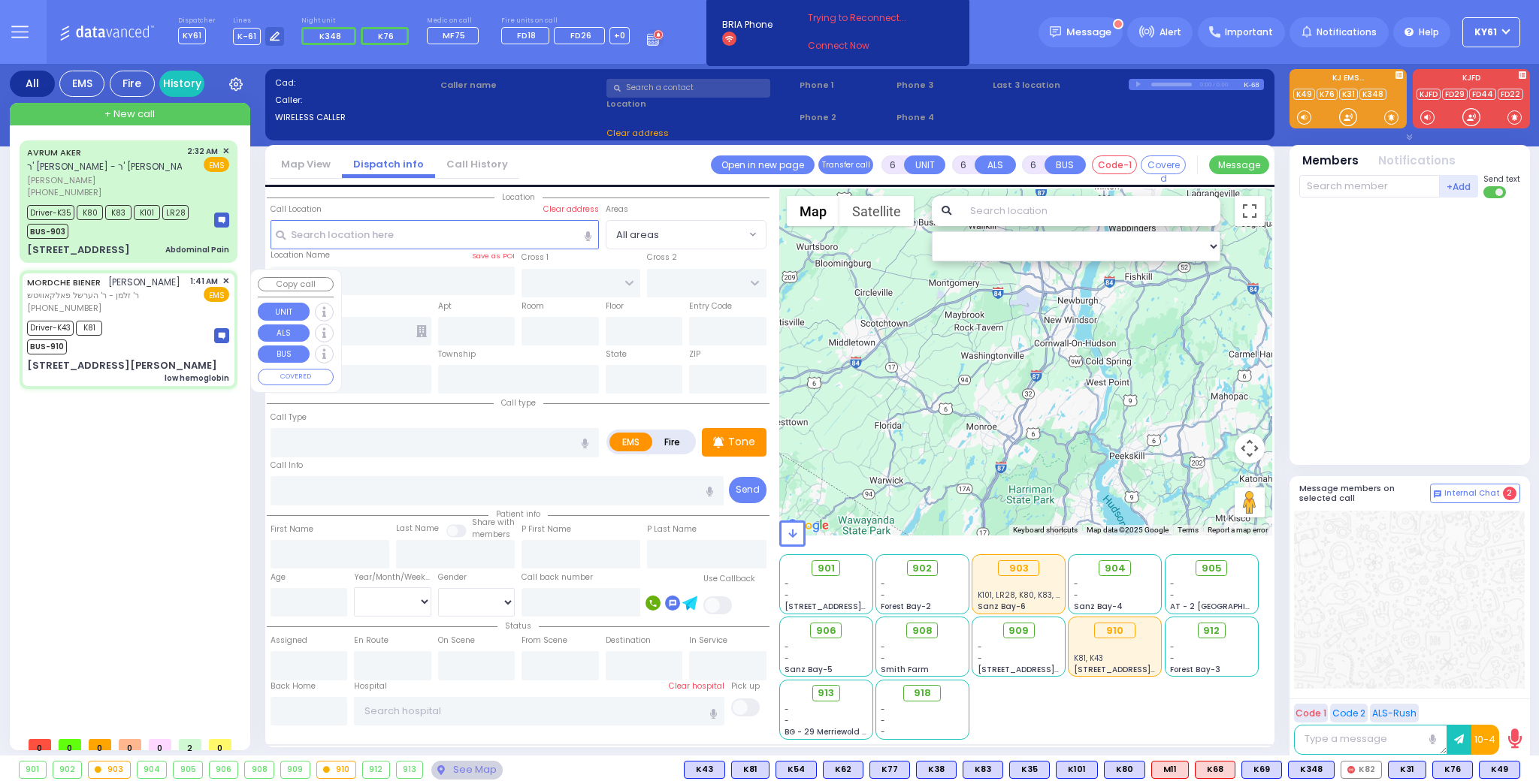
type input "01:41"
type input "01:45"
type input "01:50"
type input "02:15"
type input "03:00"
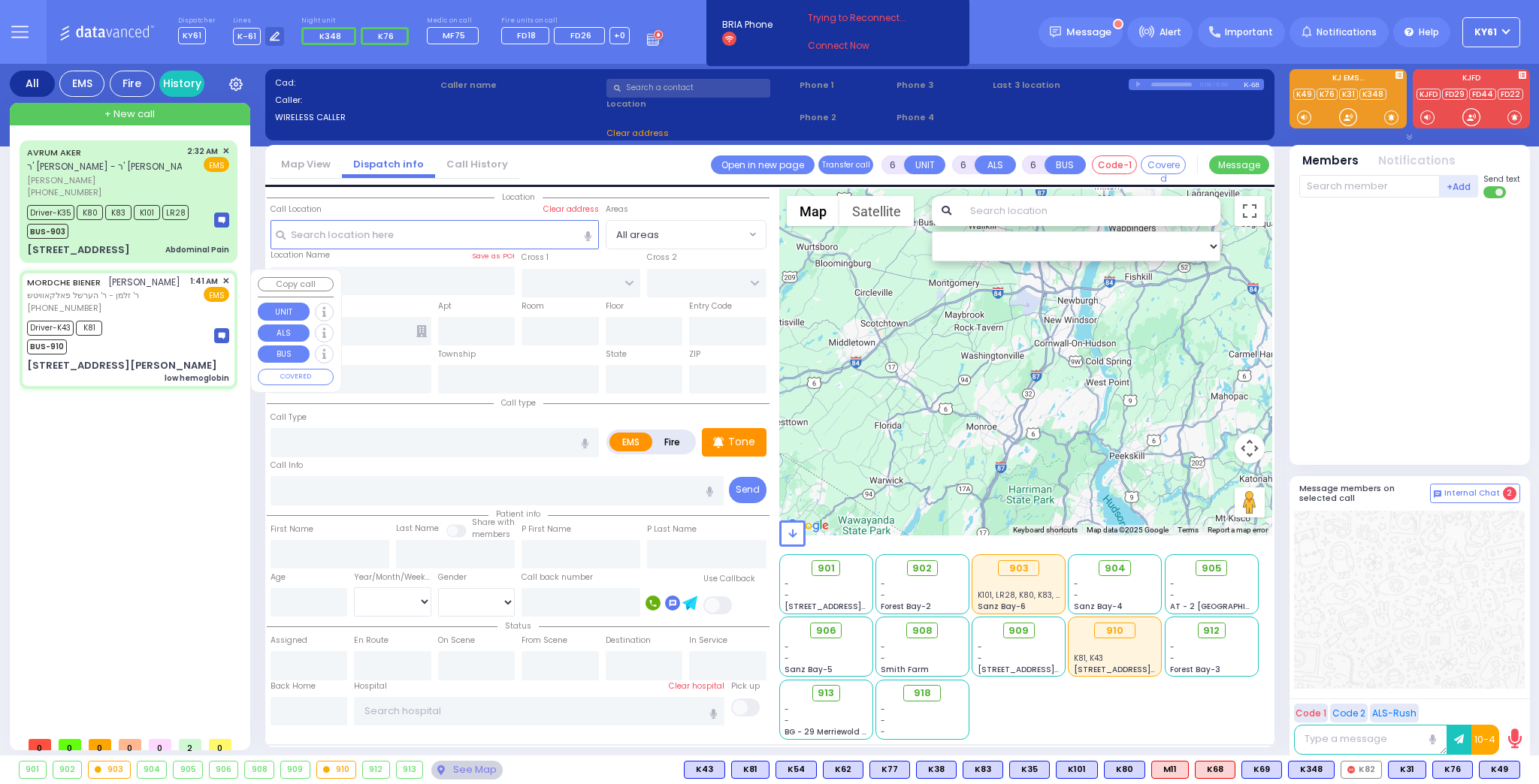
type input "03:10"
type input "[US_STATE][GEOGRAPHIC_DATA] [PERSON_NAME][GEOGRAPHIC_DATA] [STREET_ADDRESS][US_…"
select select "Hatzalah Garages"
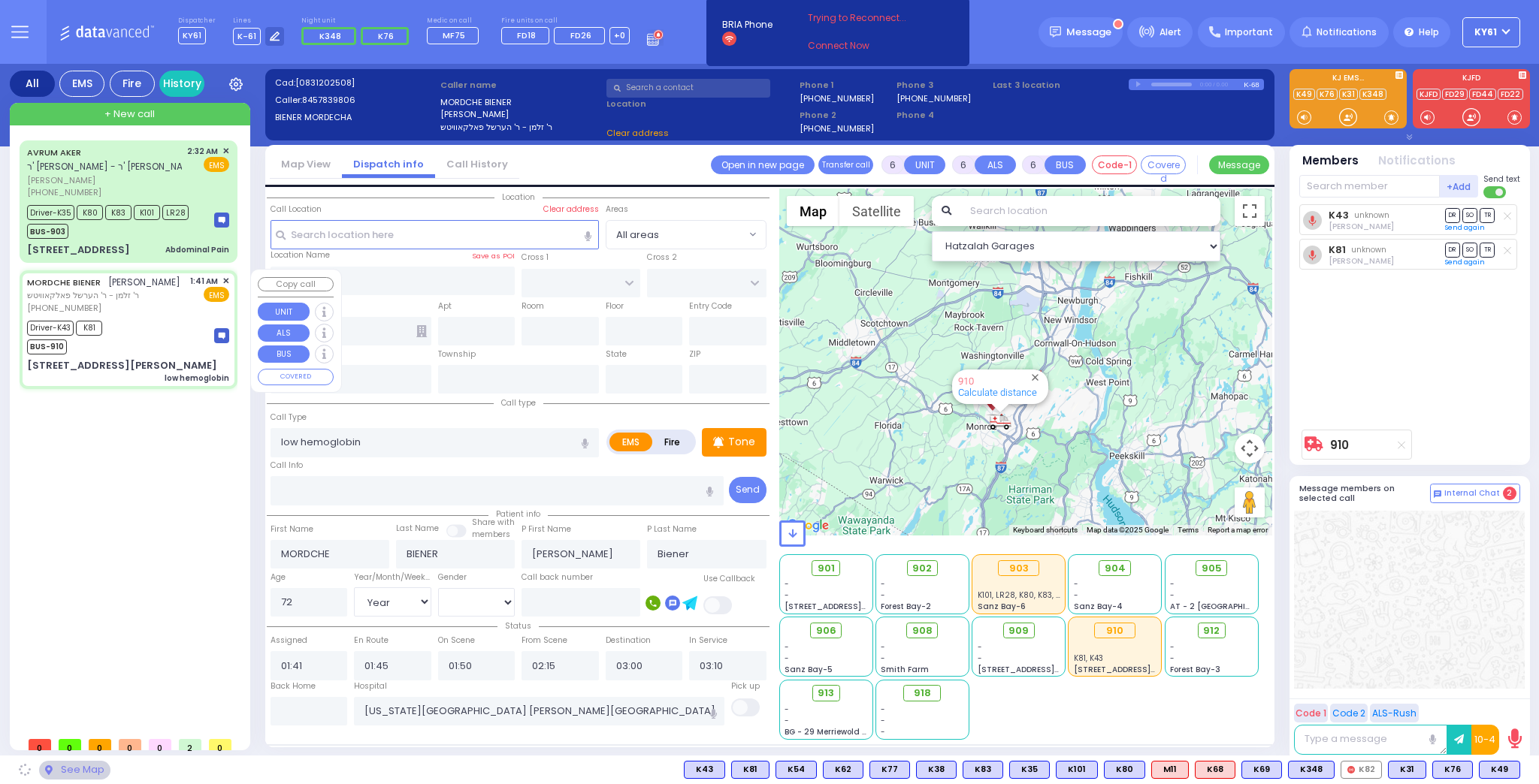
type input "HAYES COURT"
type input "FILLMORE COURT"
type input "6 TAYLOR CT"
type input "301"
type input "[PERSON_NAME]"
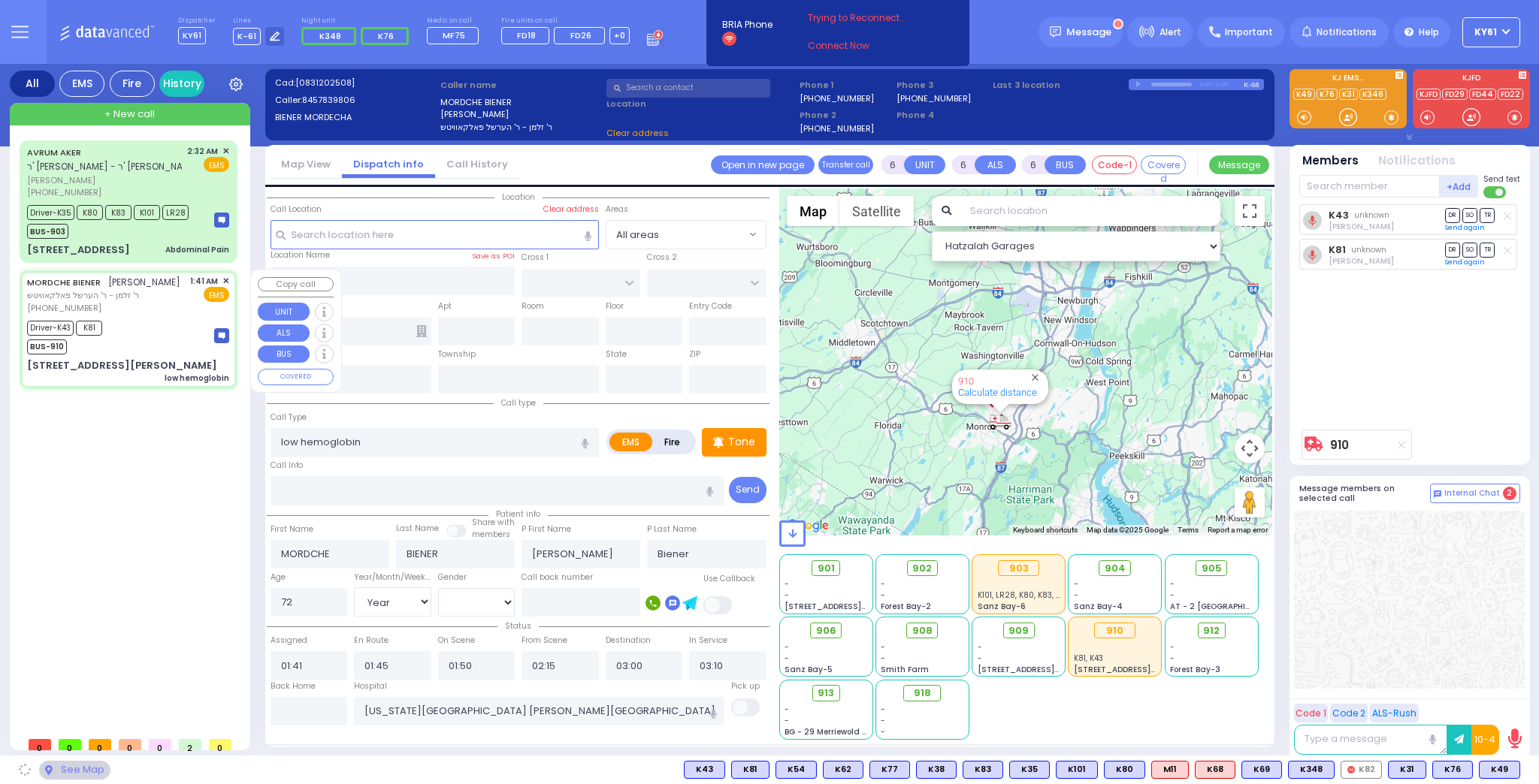
type input "[US_STATE]"
type input "10950"
select select "SECTION 3"
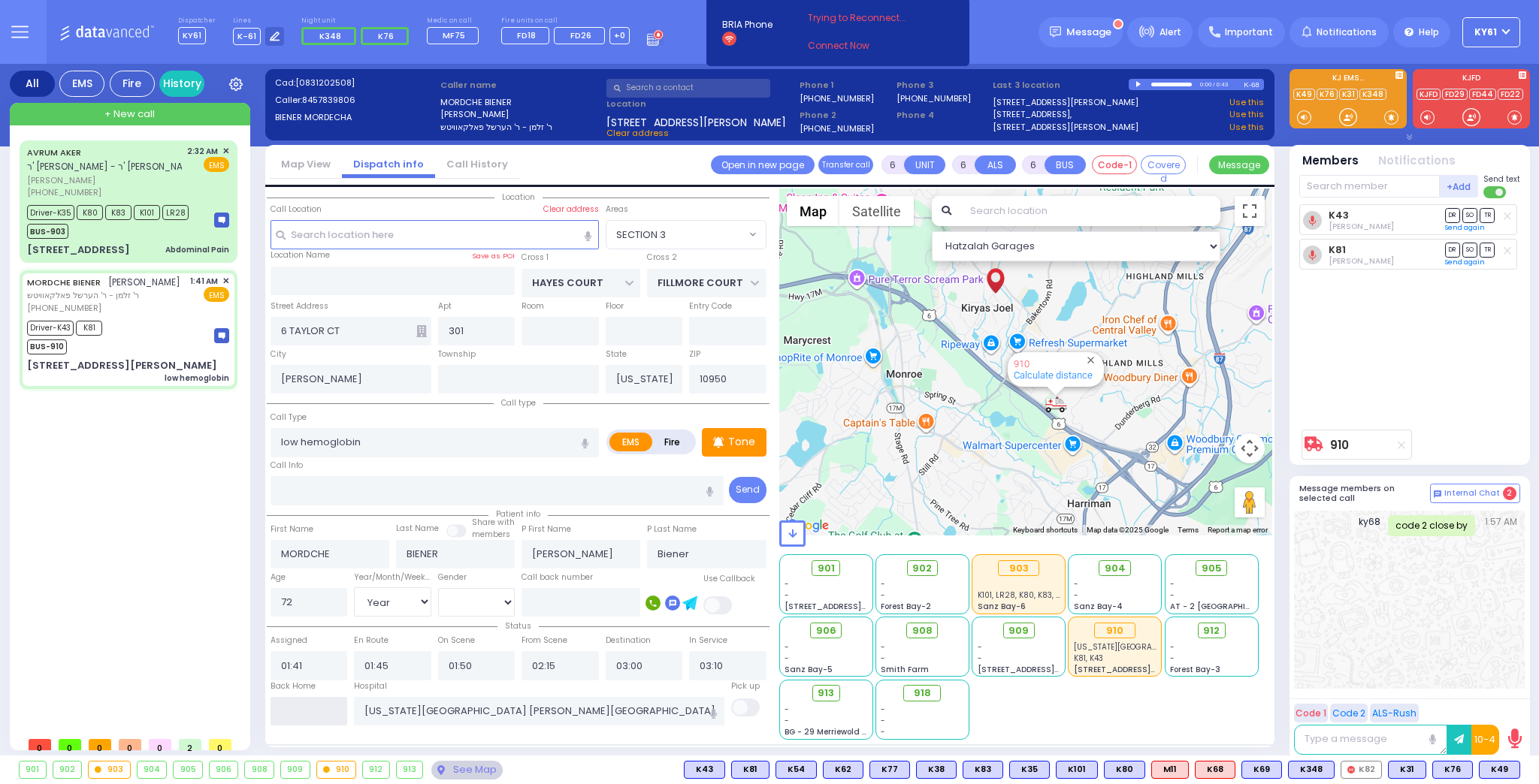
click at [321, 707] on input "text" at bounding box center [310, 710] width 78 height 28
type input "05:27"
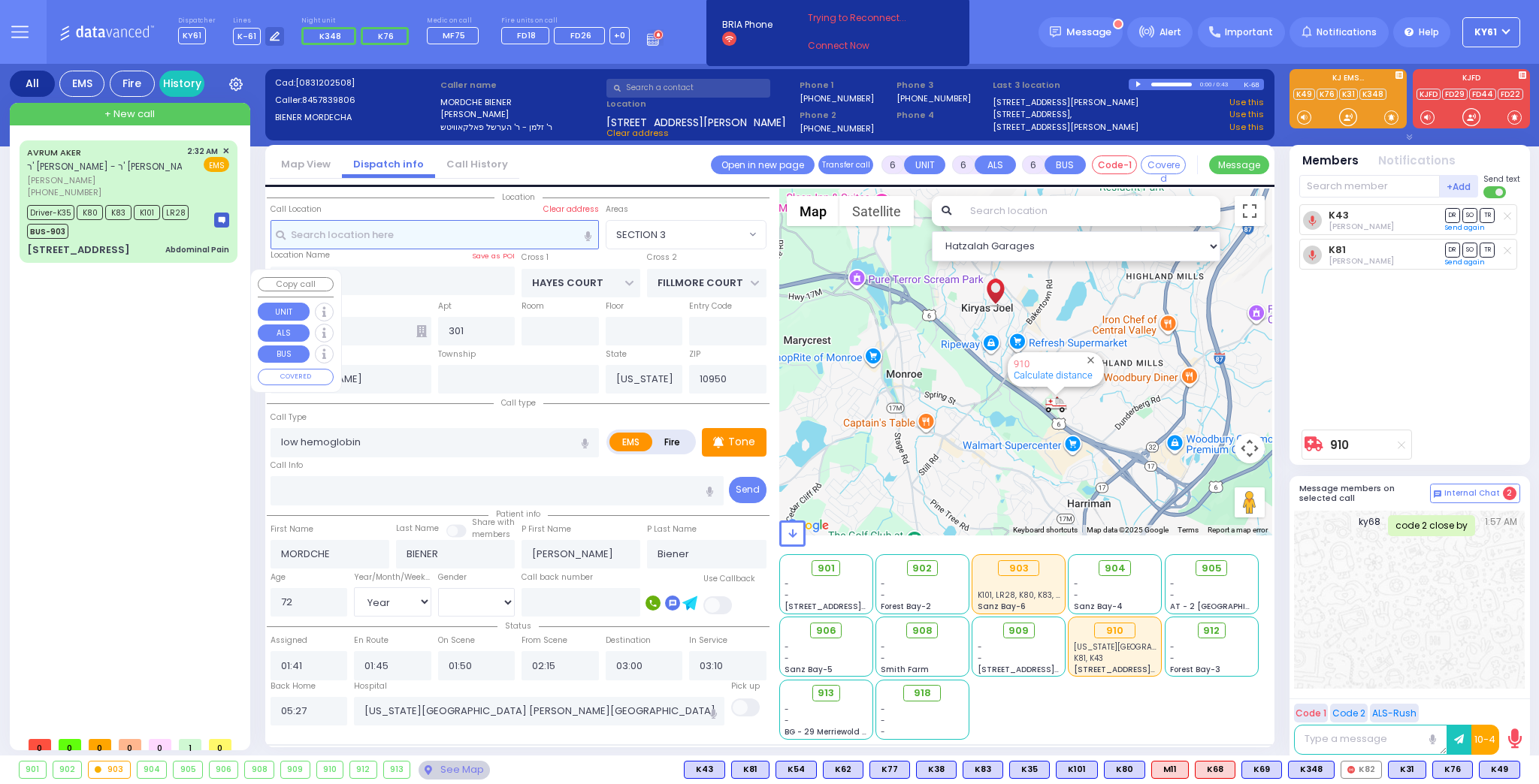
select select
radio input "true"
select select
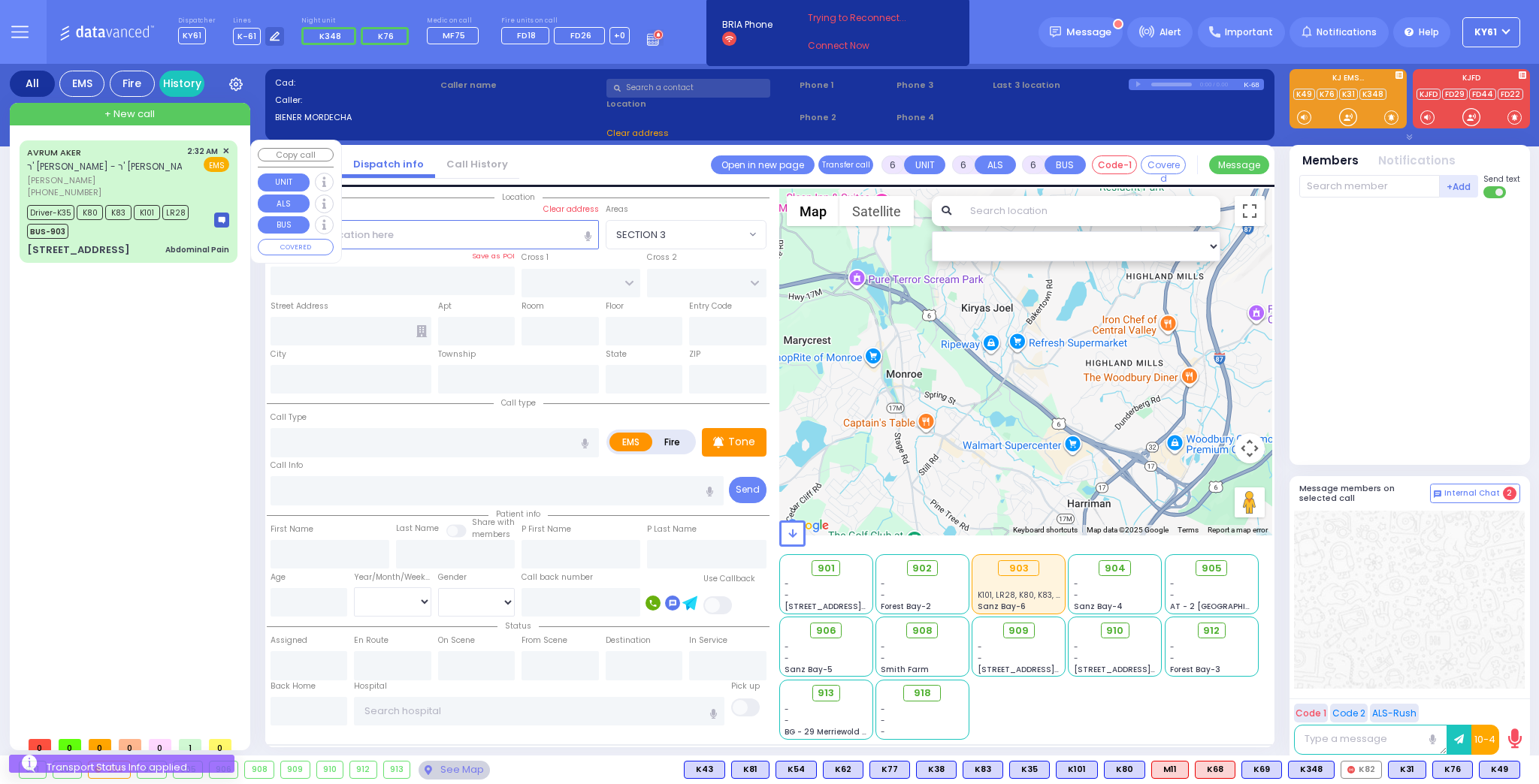
click at [198, 218] on div "Driver-K35 K80 K83 K101 LR28 BUS-903" at bounding box center [128, 220] width 202 height 37
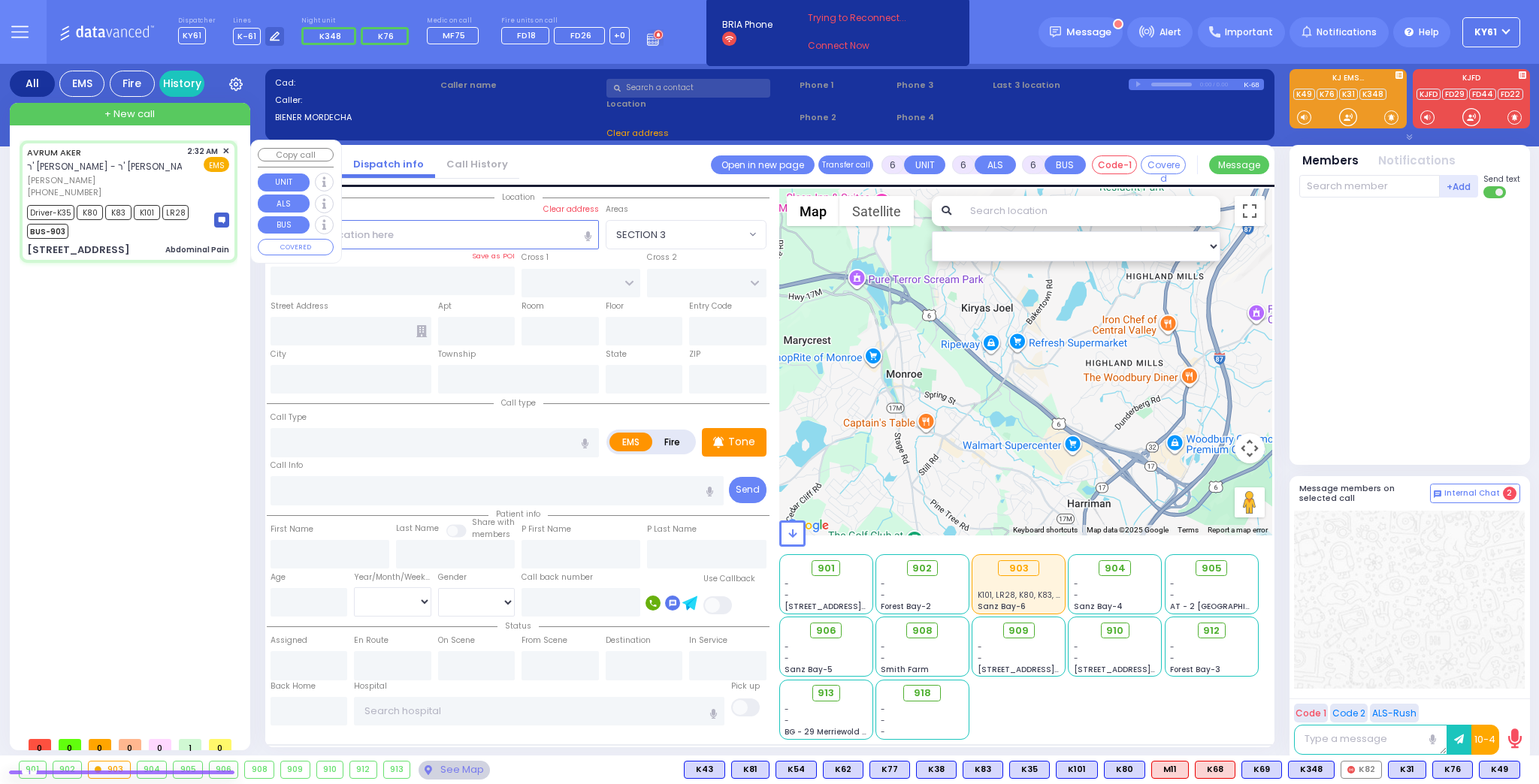
select select
type input "Abdominal Pain"
radio input "true"
type input "AVRUM"
type input "AKER"
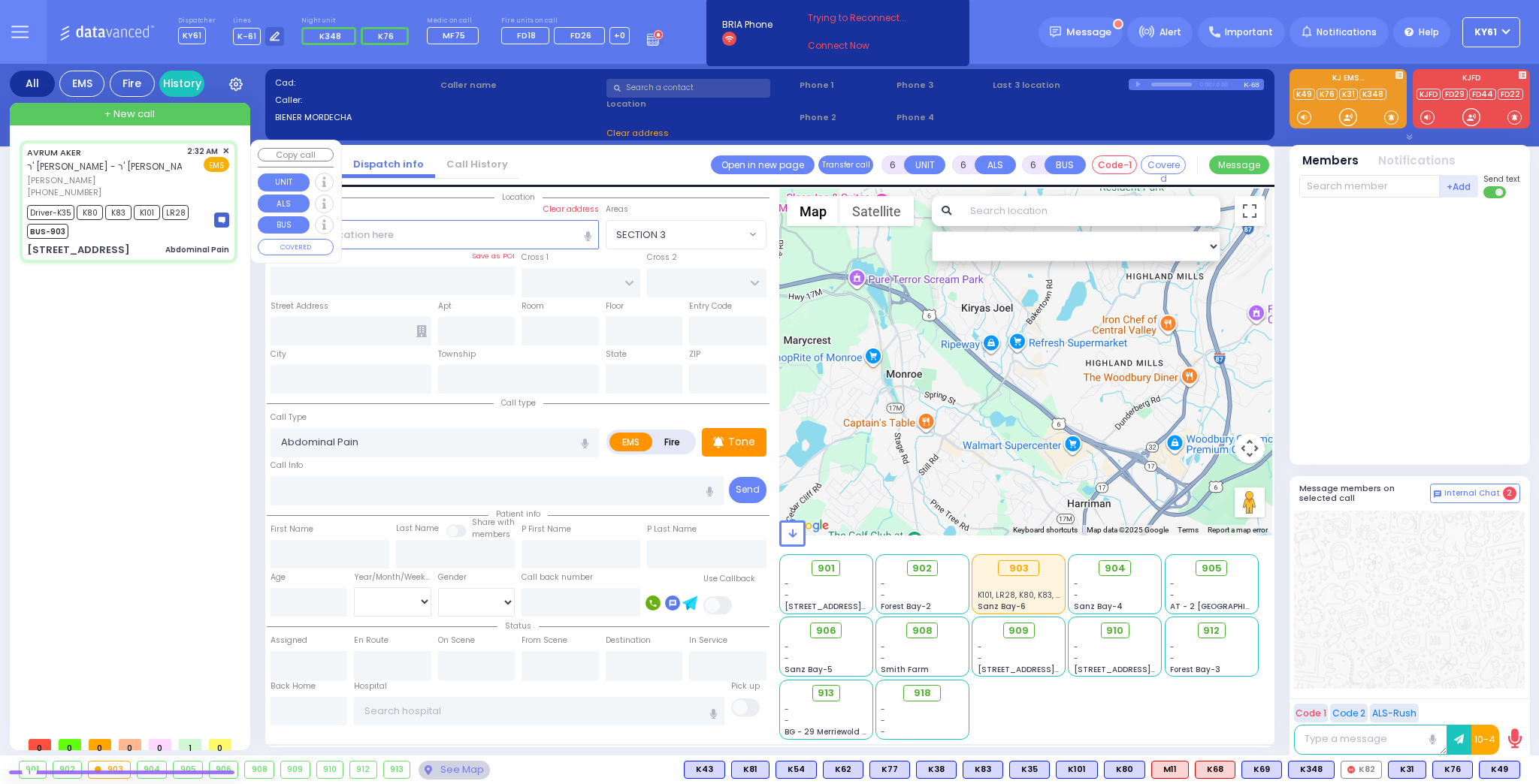
type input "[PERSON_NAME]"
type input "Aker"
type input "1"
select select "Year"
select select "[DEMOGRAPHIC_DATA]"
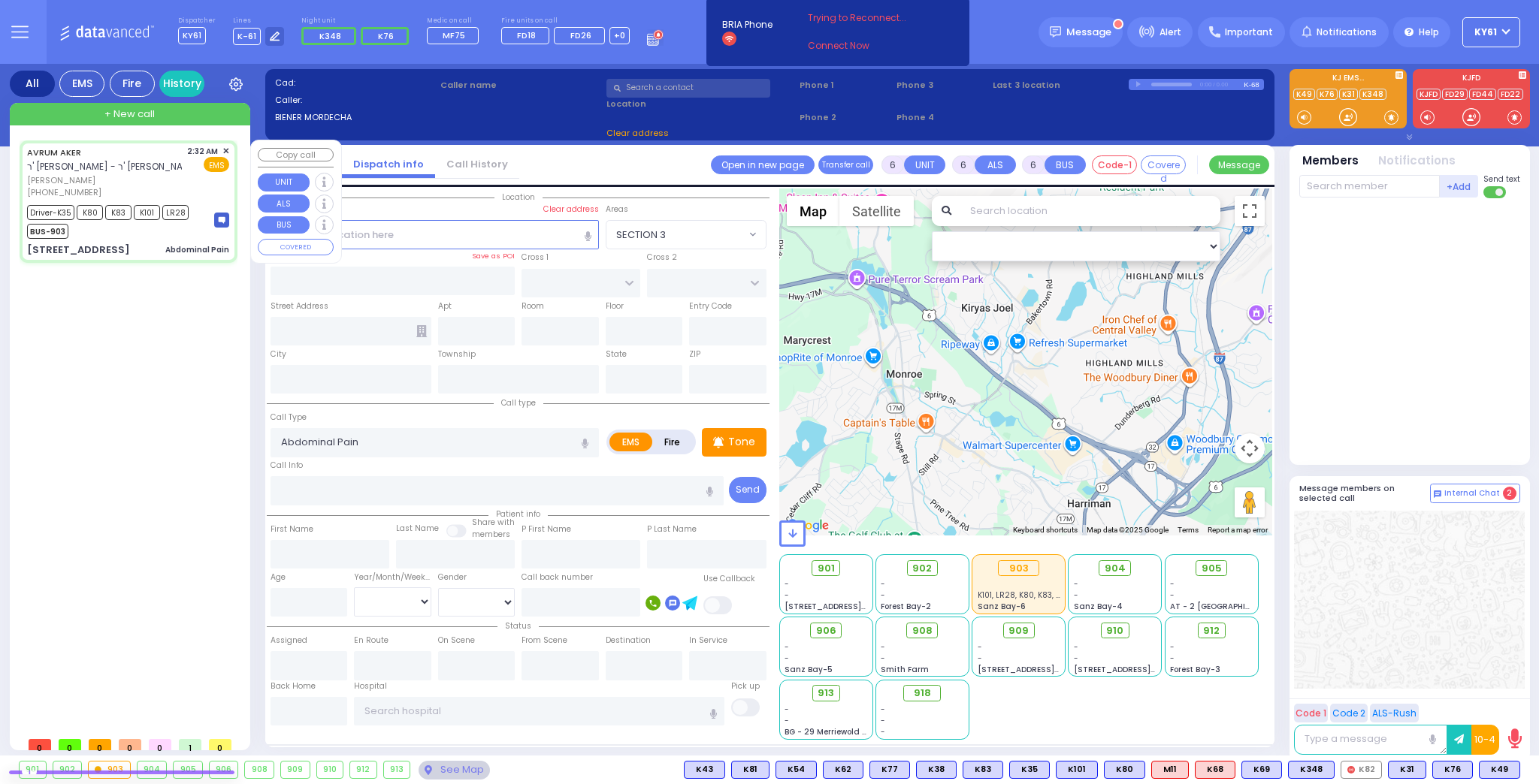
type input "02:32"
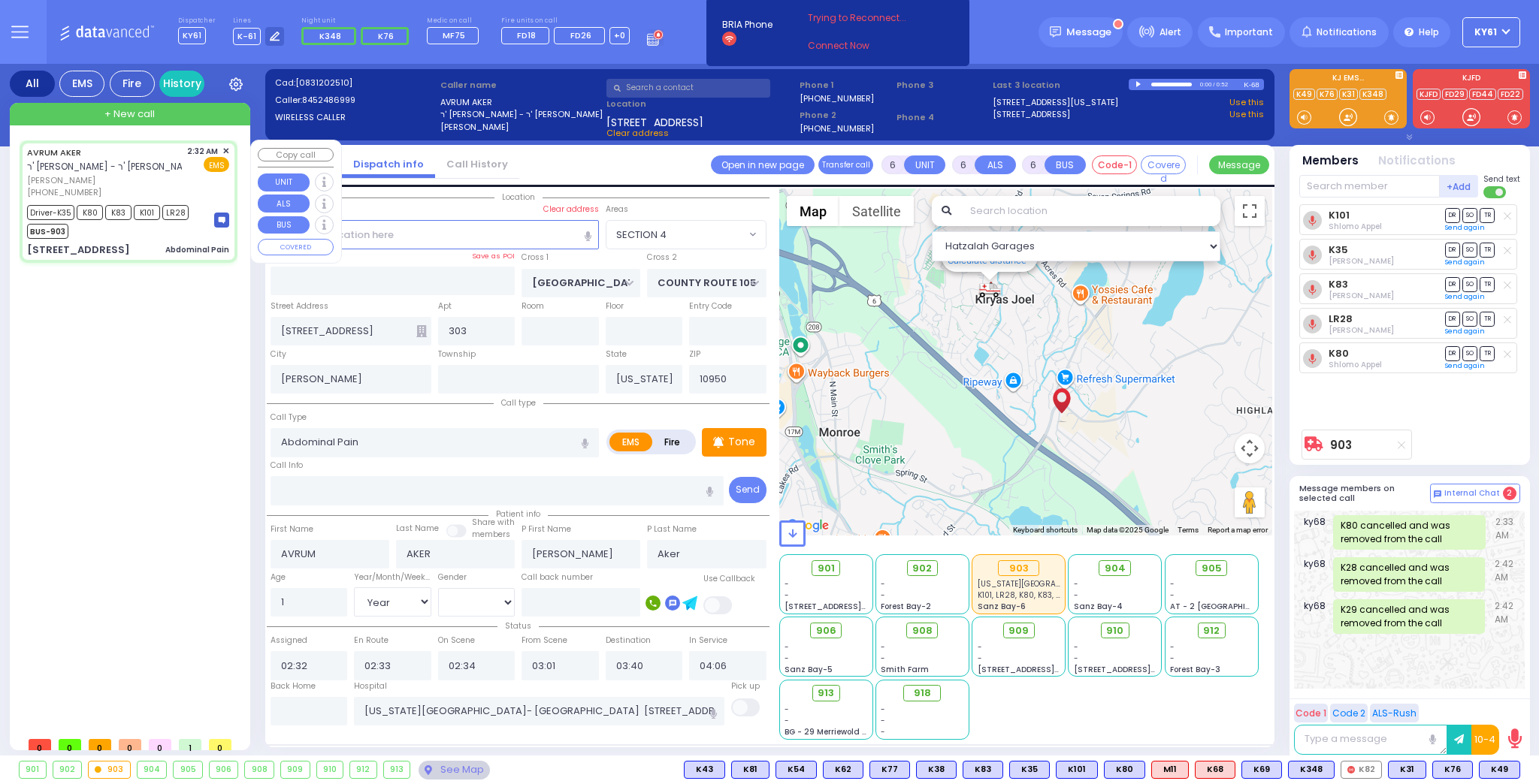
click at [192, 185] on div "2:32 AM ✕ EMS" at bounding box center [208, 171] width 43 height 54
click at [300, 706] on input "text" at bounding box center [310, 710] width 78 height 28
click at [302, 701] on input "text" at bounding box center [310, 710] width 78 height 28
click at [302, 700] on input "text" at bounding box center [310, 710] width 78 height 28
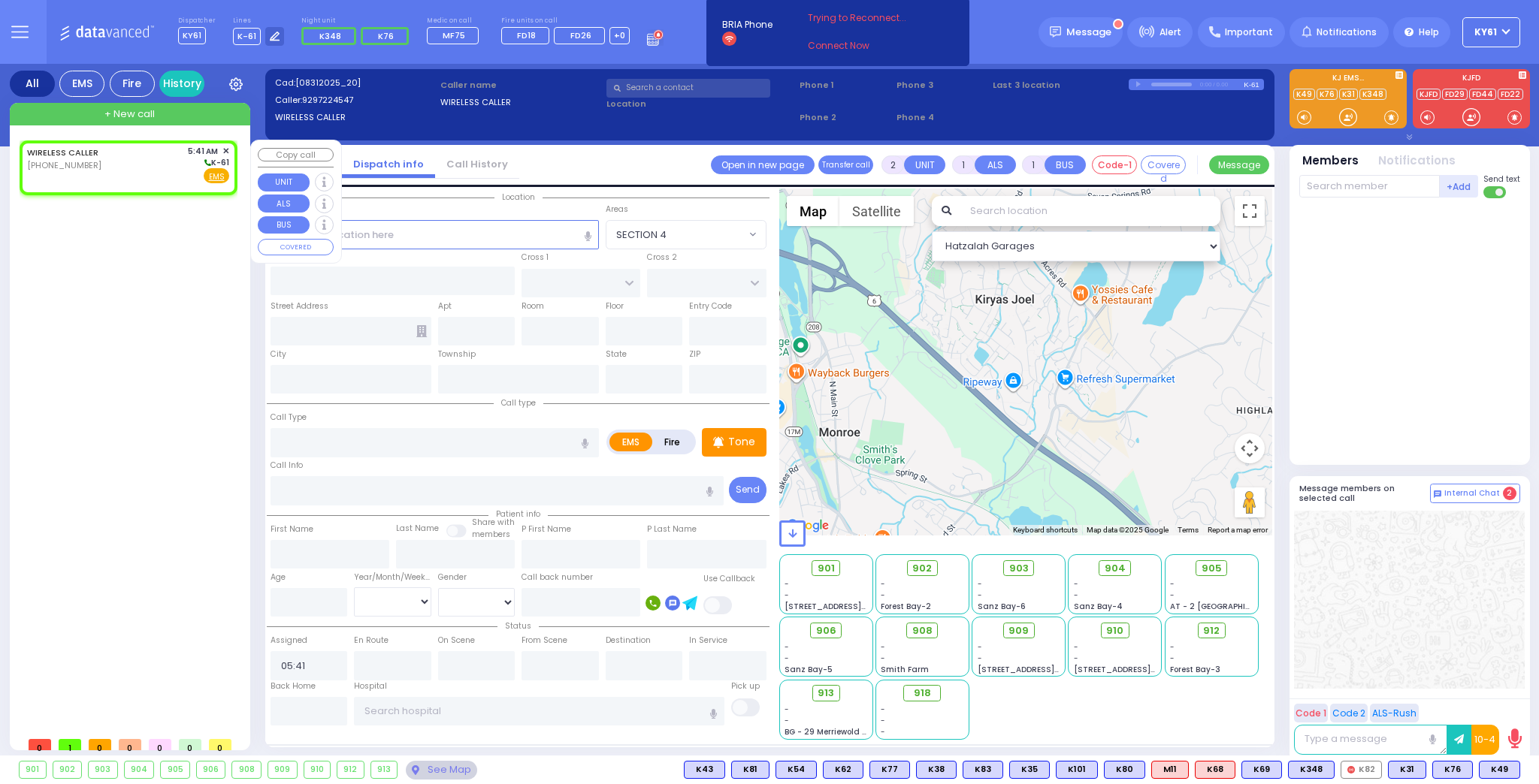
click at [164, 165] on div "WIRELESS CALLER [PHONE_NUMBER] 5:41 AM ✕ K-61" at bounding box center [128, 164] width 202 height 39
click at [463, 238] on input "text" at bounding box center [435, 234] width 328 height 28
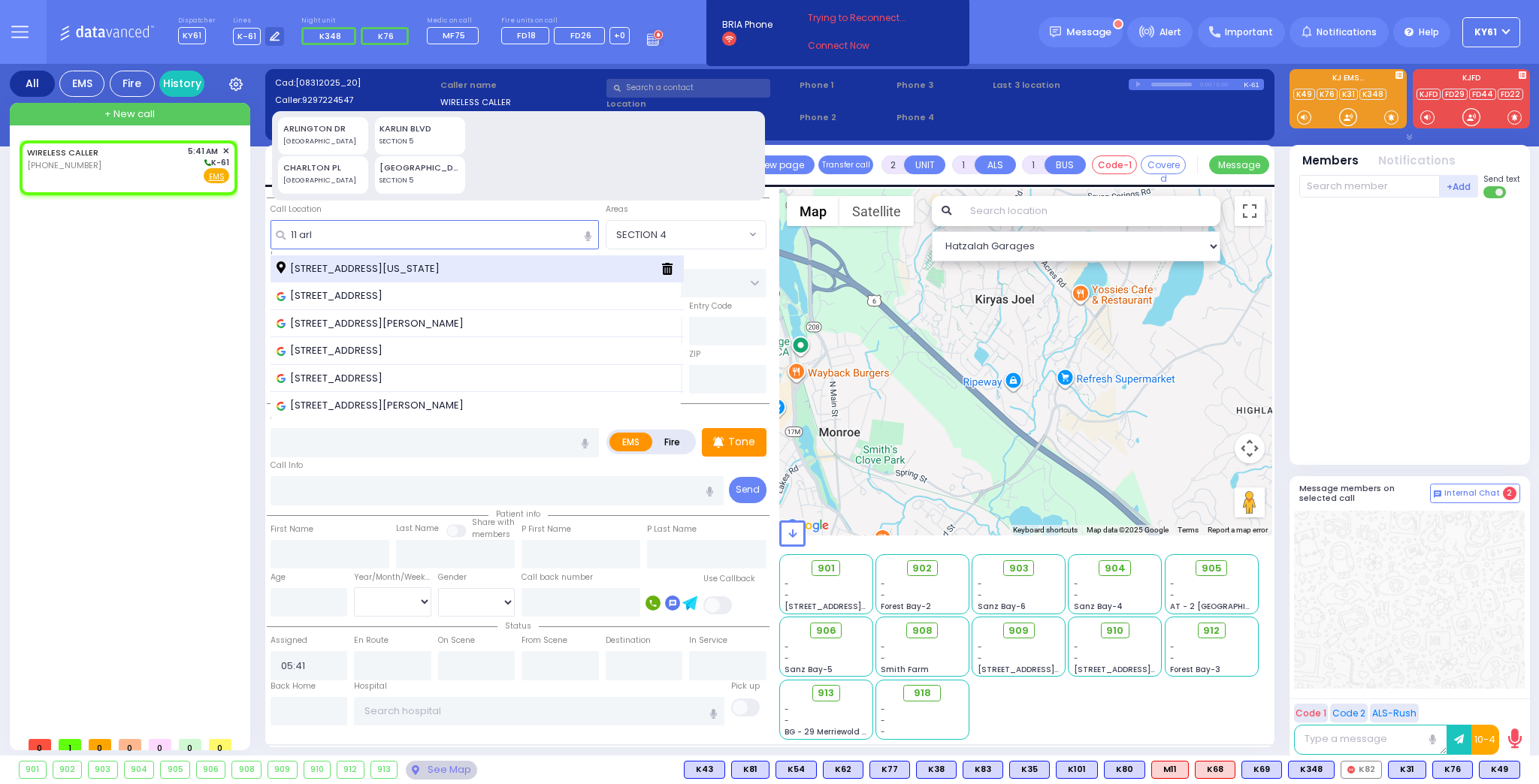
click at [445, 269] on span "[STREET_ADDRESS][US_STATE]" at bounding box center [361, 268] width 168 height 15
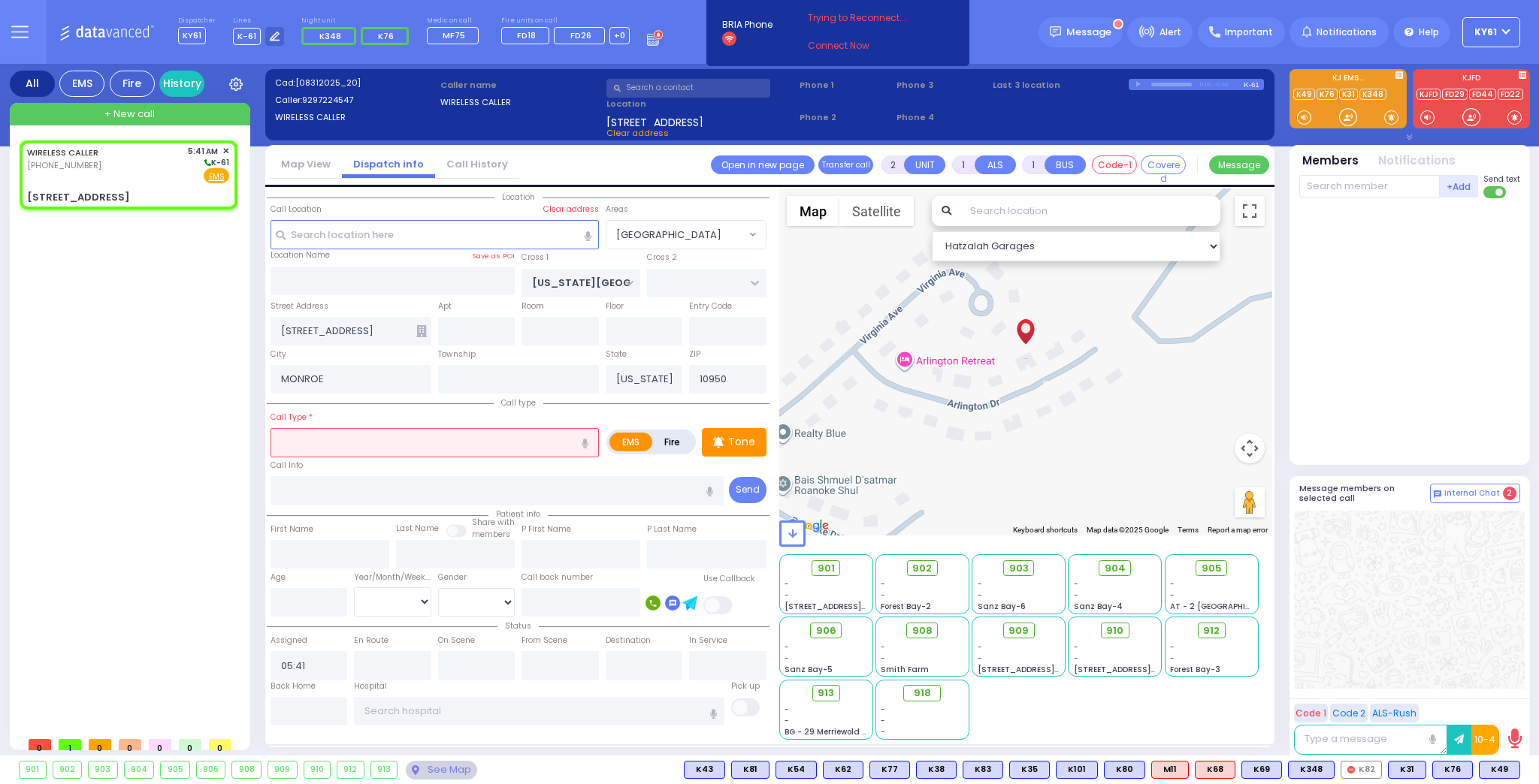
drag, startPoint x: 411, startPoint y: 438, endPoint x: 427, endPoint y: 436, distance: 16.1
click at [417, 438] on input "text" at bounding box center [435, 442] width 328 height 28
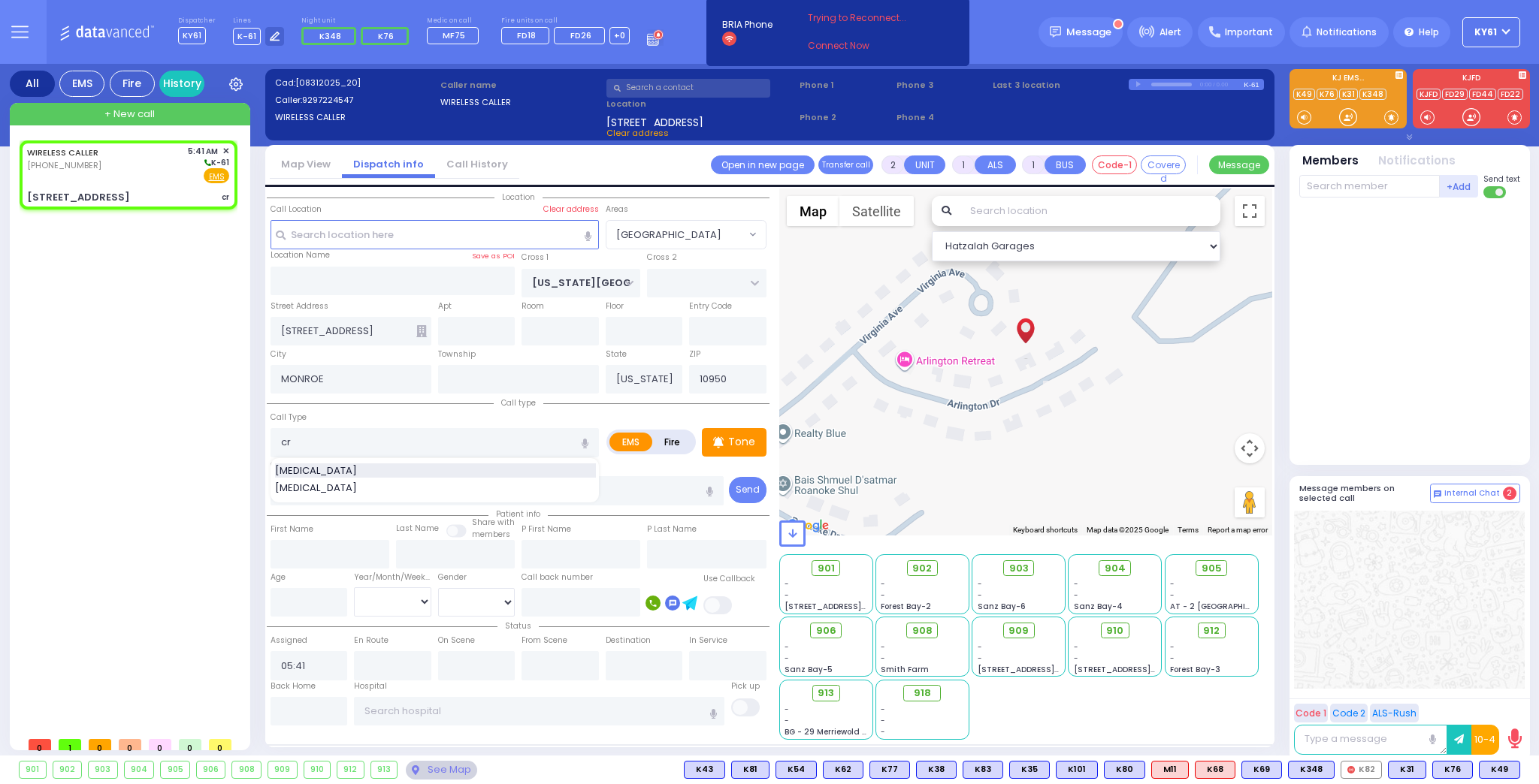
click at [395, 467] on div "[MEDICAL_DATA]" at bounding box center [435, 470] width 321 height 15
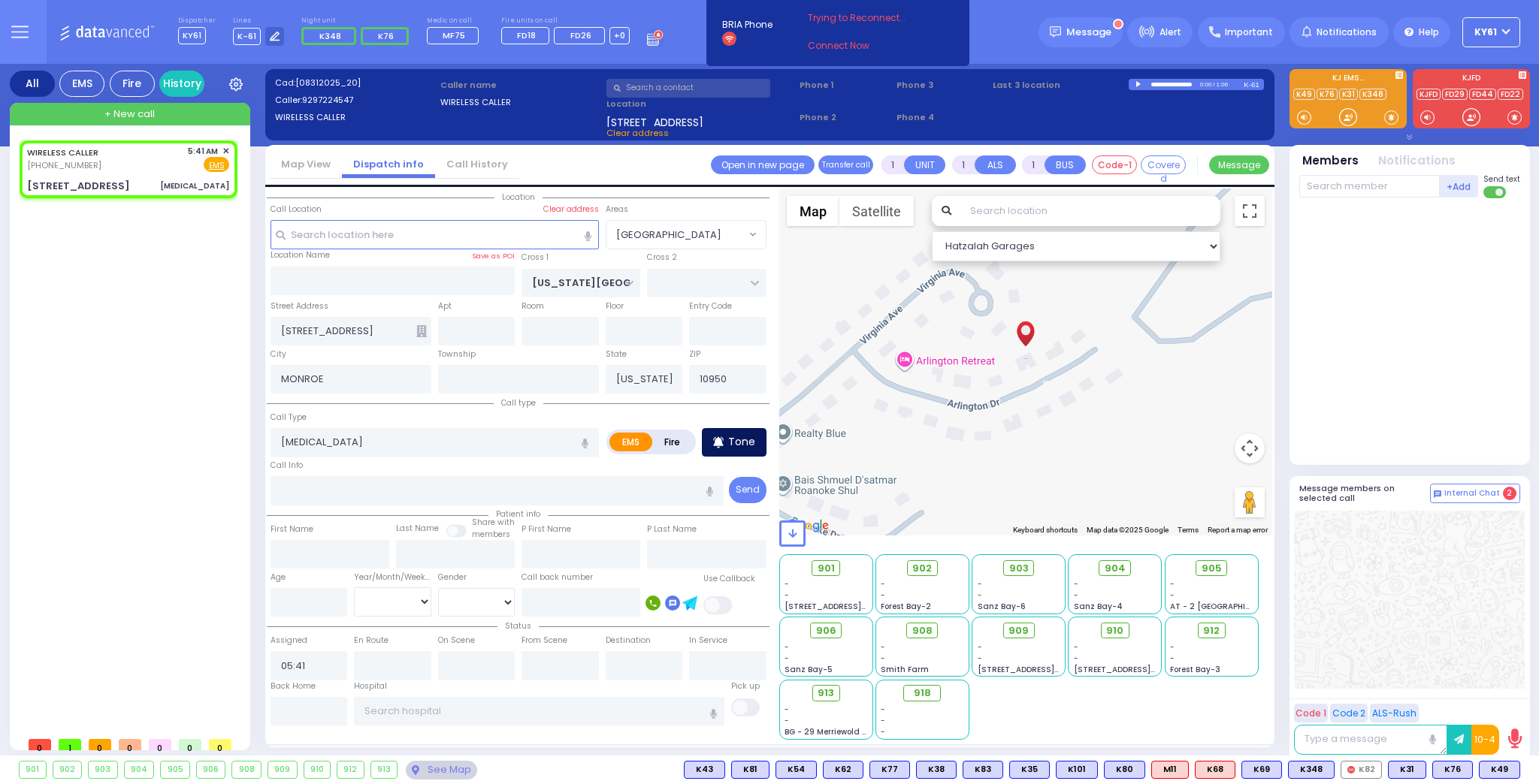
click at [746, 435] on p "Tone" at bounding box center [742, 442] width 27 height 16
click at [741, 439] on p "Tone" at bounding box center [742, 442] width 27 height 16
click at [1497, 770] on span "M16" at bounding box center [1500, 769] width 38 height 16
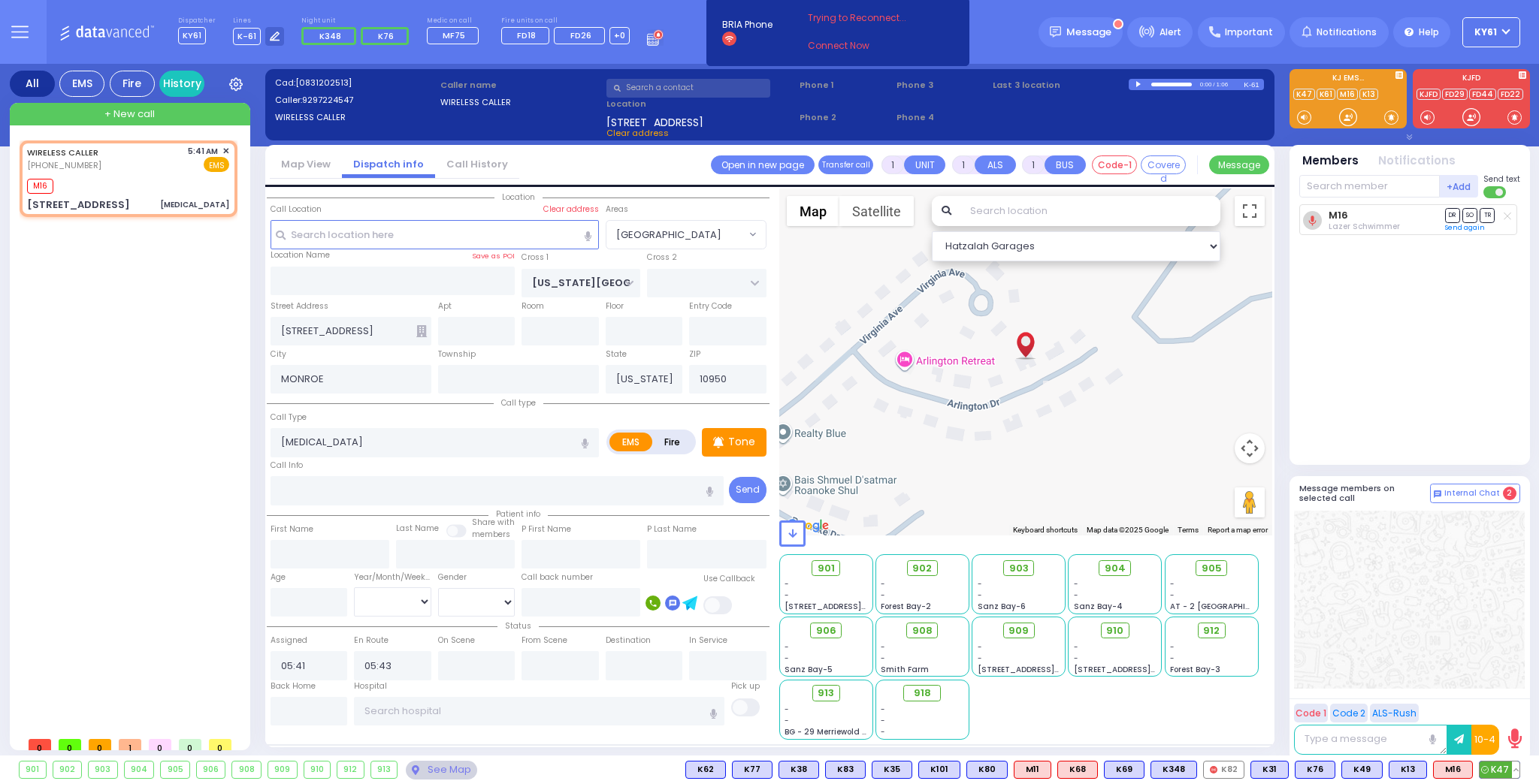
click at [1491, 769] on span "K47" at bounding box center [1499, 769] width 40 height 16
click at [270, 40] on icon at bounding box center [275, 36] width 10 height 10
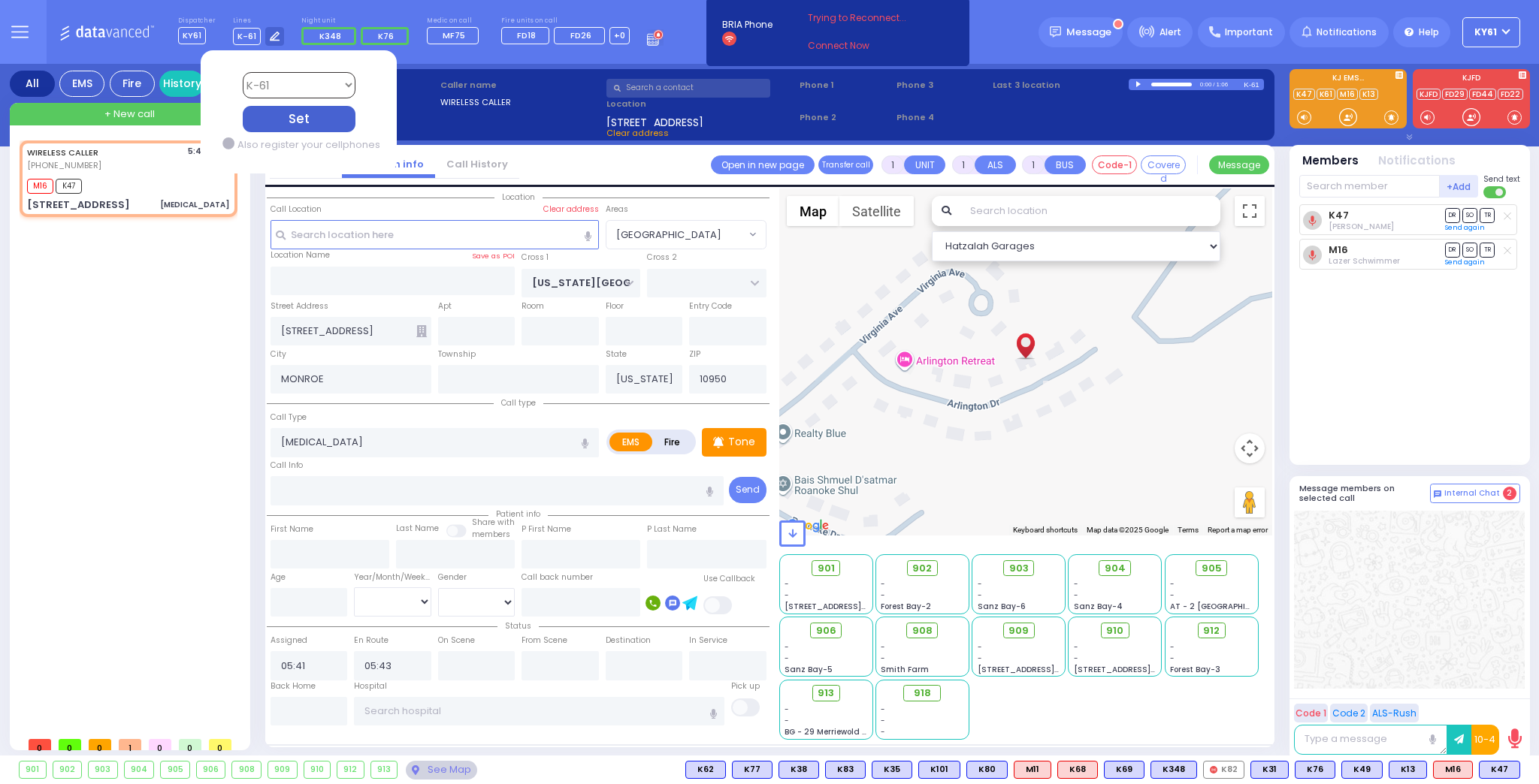
click at [281, 82] on select "Bay K-14 K-16 K-18 K-40 K-6 K-61 K-63 K-67 K-72 Medic 7 K-68 K-48 D-801 D-802 D…" at bounding box center [298, 85] width 112 height 27
click at [242, 72] on select "Bay K-14 K-16 K-18 K-40 K-6 K-61 K-63 K-67 K-72 Medic 7 K-68 K-48 D-801 D-802 D…" at bounding box center [298, 85] width 112 height 27
drag, startPoint x: 277, startPoint y: 119, endPoint x: 285, endPoint y: 121, distance: 8.2
click at [280, 120] on div "Set" at bounding box center [298, 119] width 112 height 27
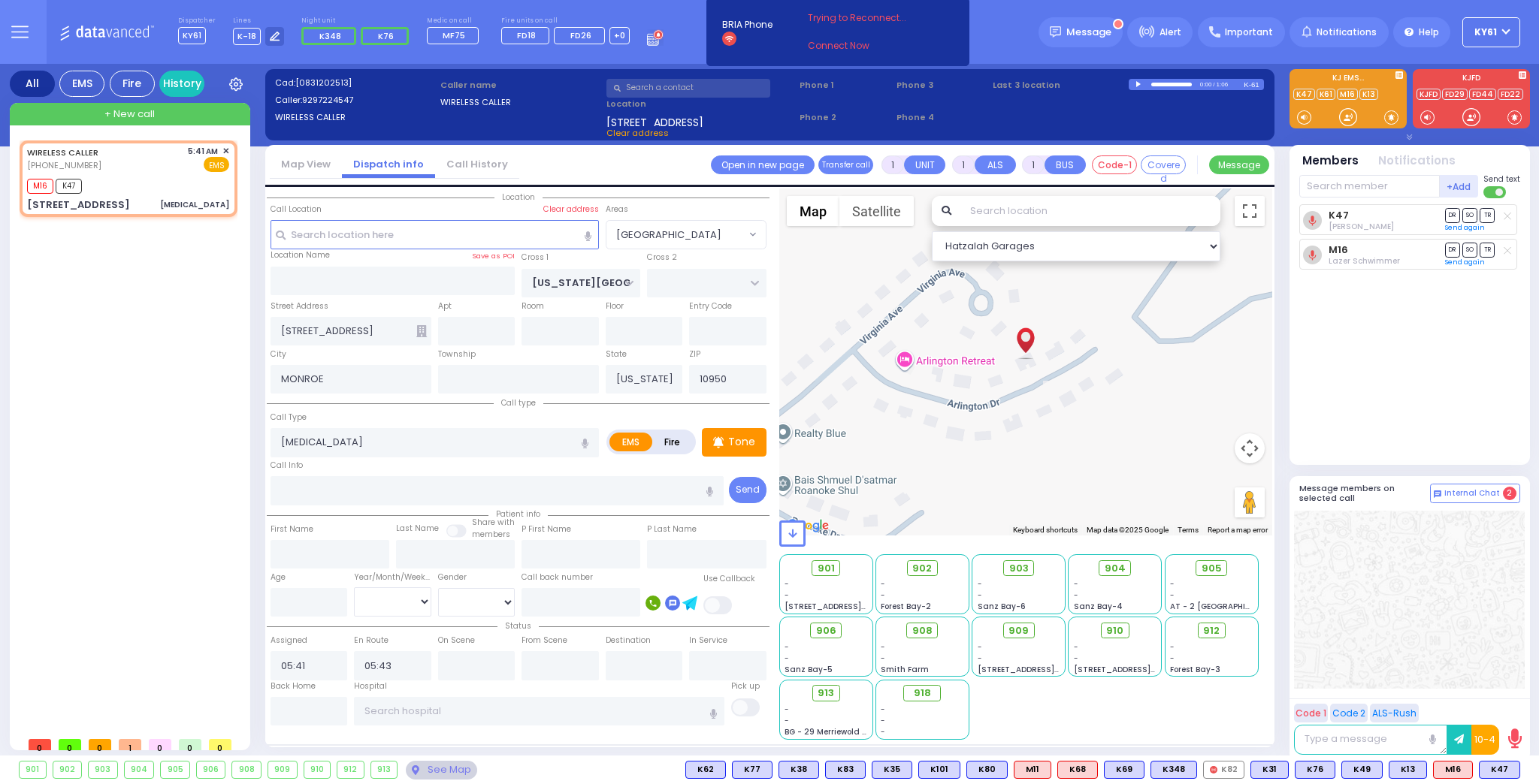
click at [1409, 359] on div "K47 [PERSON_NAME] DR SO TR" at bounding box center [1411, 328] width 224 height 248
